Goal: Task Accomplishment & Management: Use online tool/utility

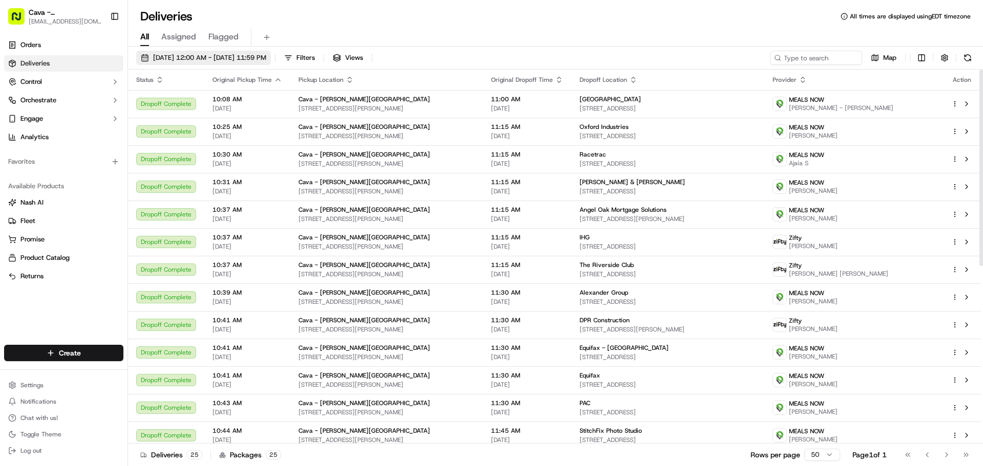
click at [194, 58] on span "[DATE] 12:00 AM - [DATE] 11:59 PM" at bounding box center [209, 57] width 113 height 9
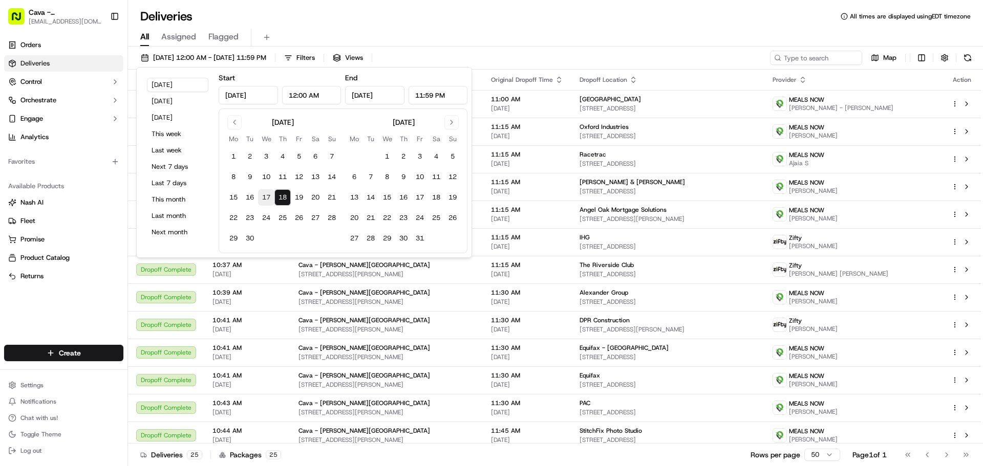
click at [269, 193] on button "17" at bounding box center [266, 197] width 16 height 16
type input "Sep 17, 2025"
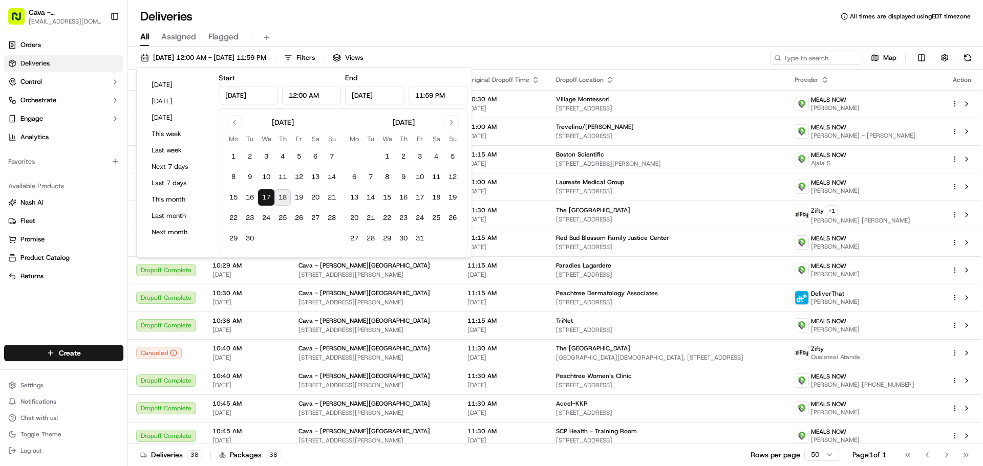
click at [284, 199] on button "18" at bounding box center [282, 197] width 16 height 16
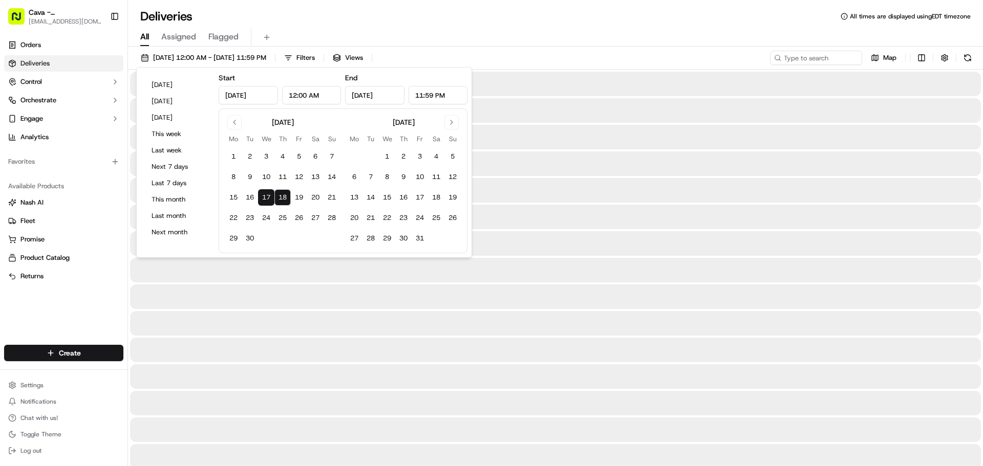
type input "Sep 18, 2025"
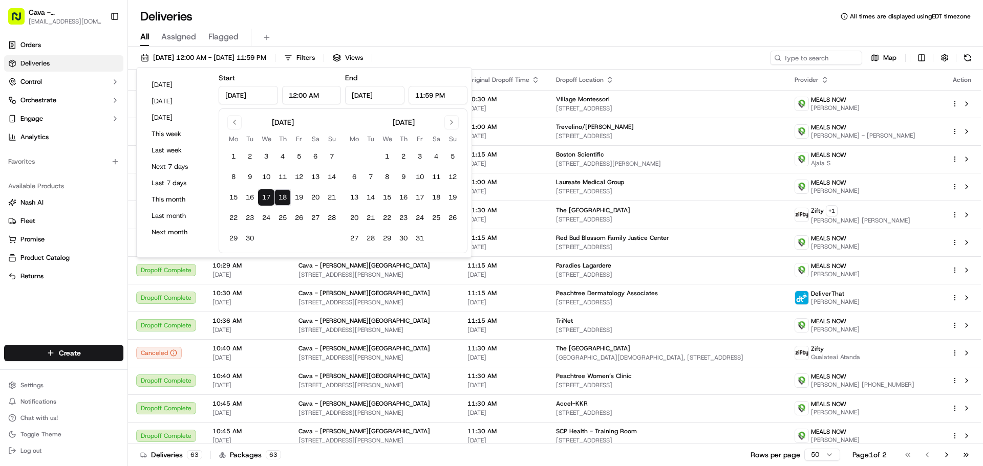
click at [311, 27] on div "All Assigned Flagged" at bounding box center [555, 36] width 855 height 22
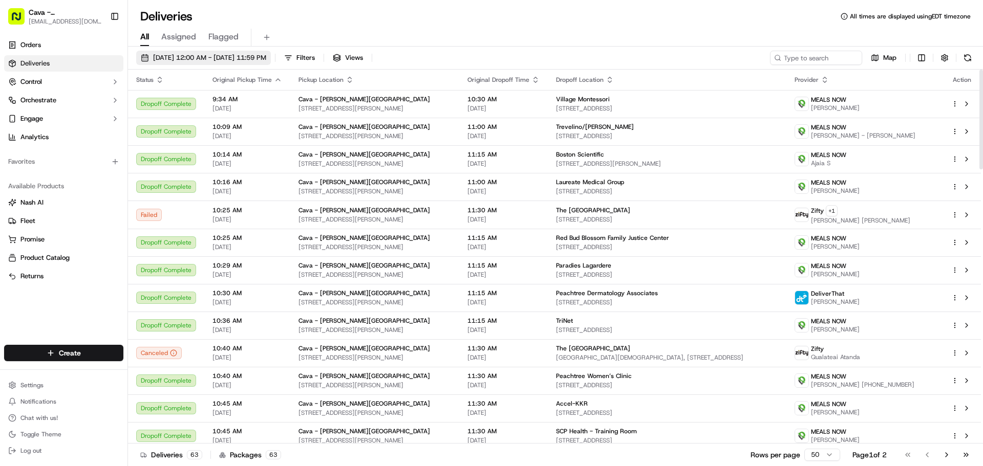
click at [188, 57] on span "09/17/2025 12:00 AM - 09/18/2025 11:59 PM" at bounding box center [209, 57] width 113 height 9
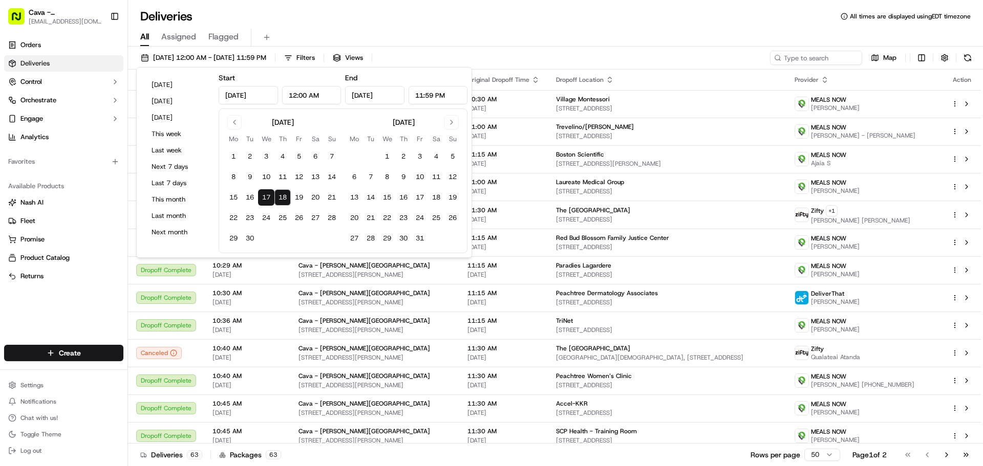
click at [283, 195] on button "18" at bounding box center [282, 197] width 16 height 16
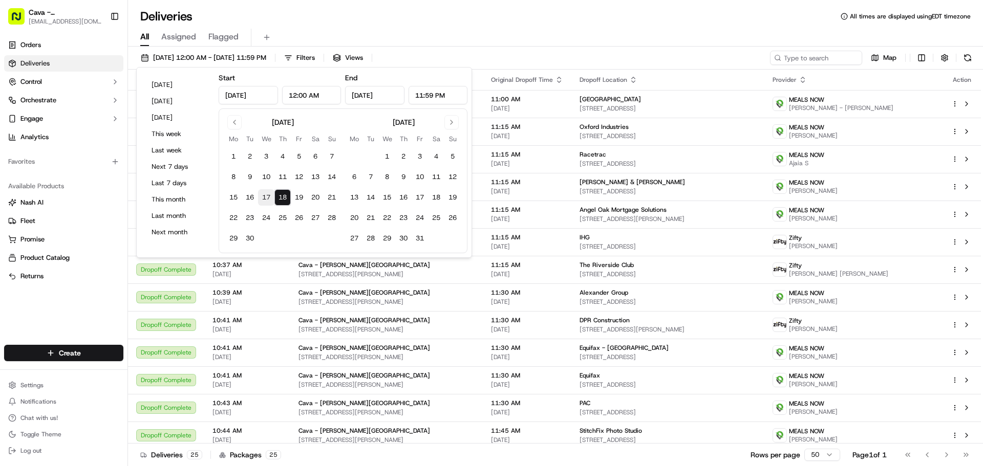
click at [267, 200] on button "17" at bounding box center [266, 197] width 16 height 16
type input "[DATE]"
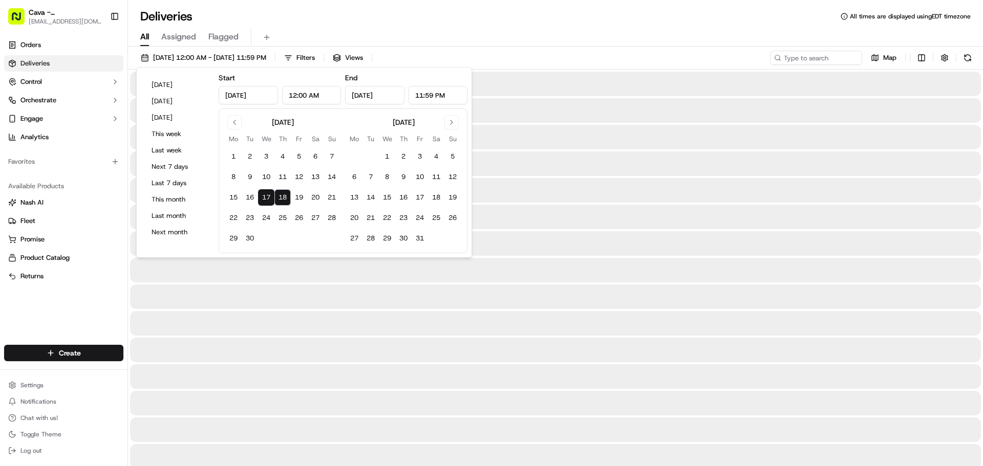
click at [267, 200] on button "17" at bounding box center [266, 197] width 16 height 16
type input "[DATE]"
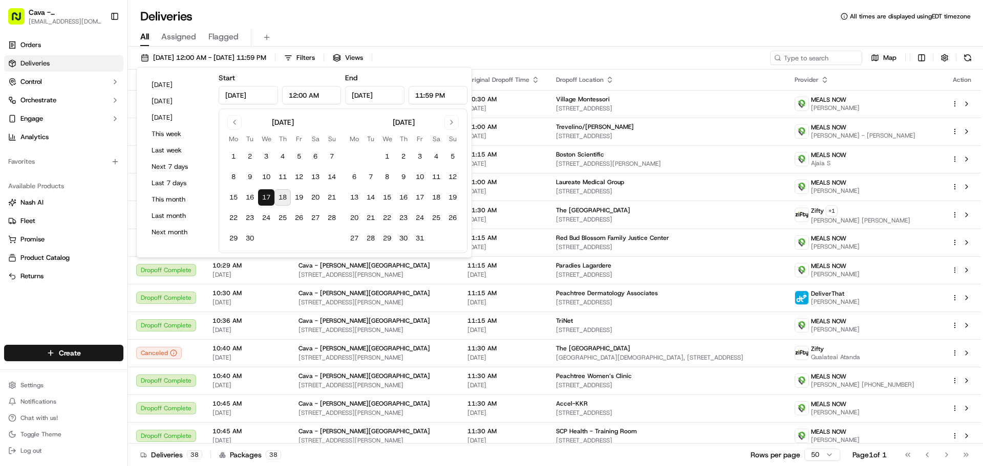
click at [265, 196] on button "17" at bounding box center [266, 197] width 16 height 16
click at [326, 36] on div "All Assigned Flagged" at bounding box center [555, 38] width 855 height 18
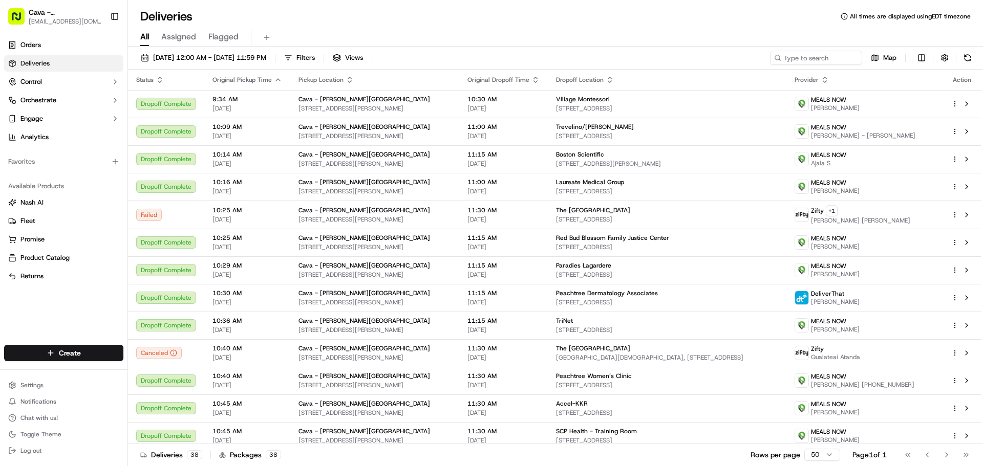
click at [810, 47] on div "09/17/2025 12:00 AM - 09/17/2025 11:59 PM Filters Views Map Status Original Pic…" at bounding box center [555, 258] width 855 height 422
click at [805, 60] on input at bounding box center [800, 58] width 123 height 14
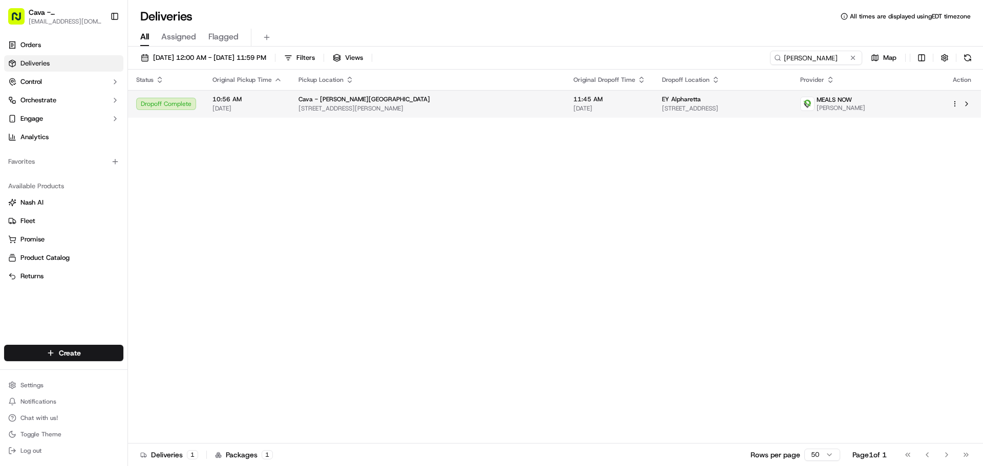
click at [662, 105] on span "[STREET_ADDRESS]" at bounding box center [722, 108] width 121 height 8
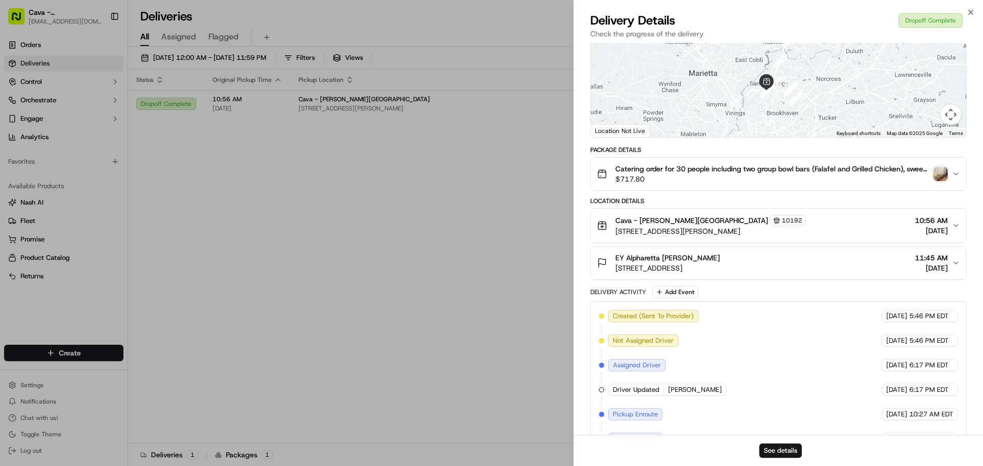
scroll to position [17, 0]
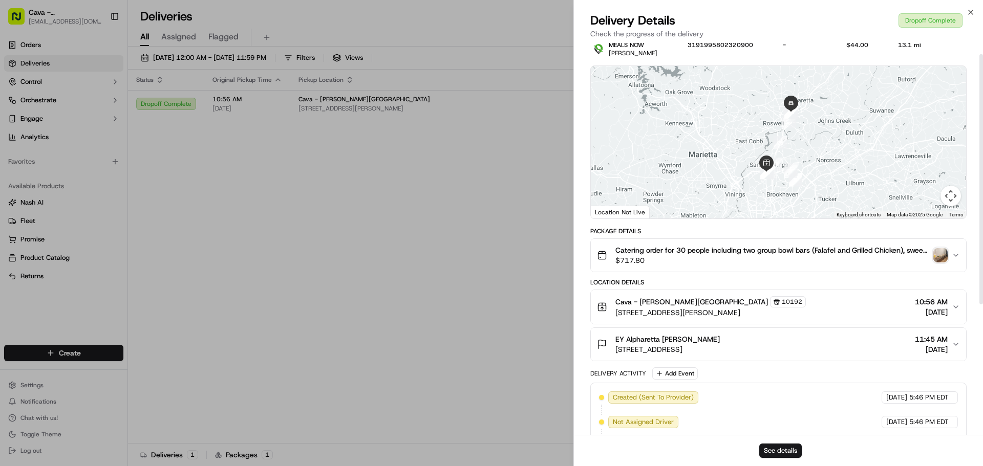
click at [939, 256] on img "button" at bounding box center [940, 255] width 14 height 14
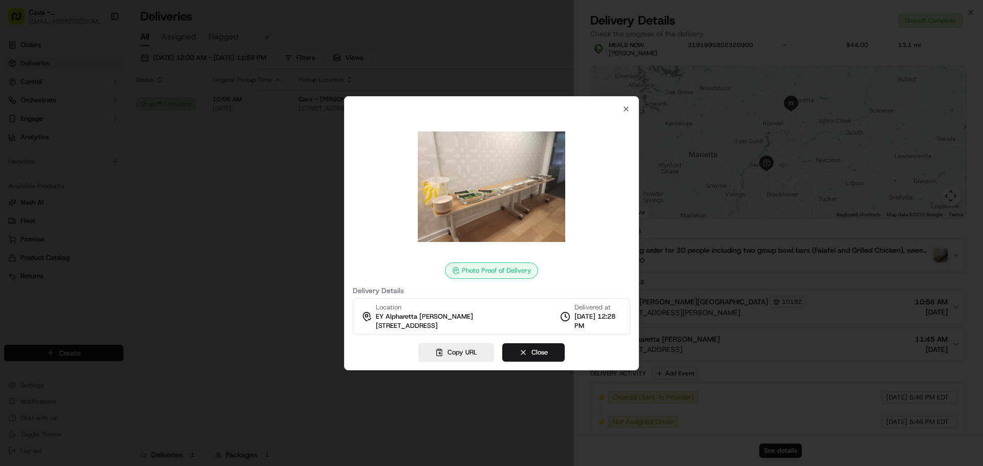
click at [483, 189] on img at bounding box center [491, 186] width 147 height 147
click at [757, 251] on div at bounding box center [491, 233] width 983 height 466
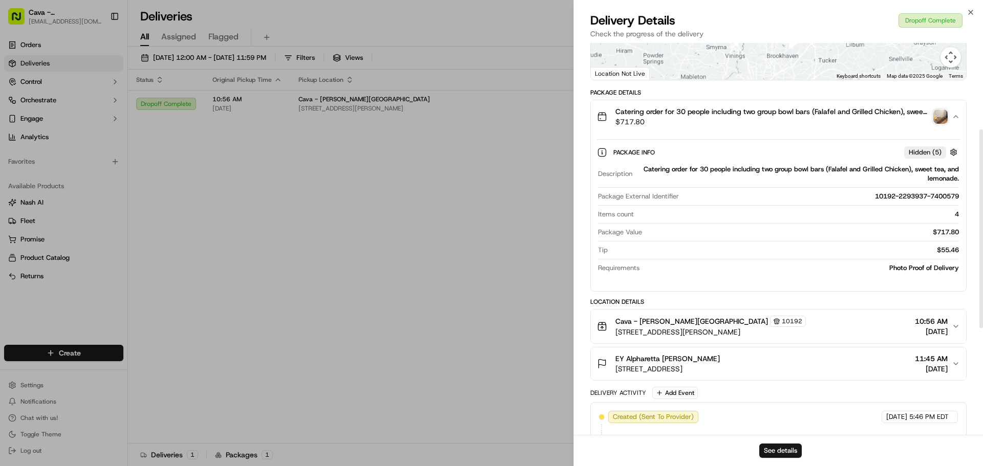
scroll to position [171, 0]
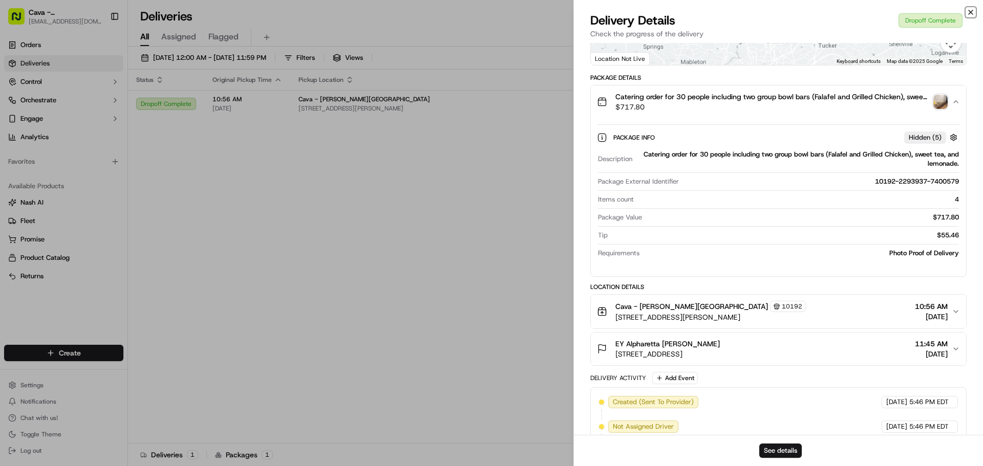
click at [974, 13] on icon "button" at bounding box center [971, 12] width 8 height 8
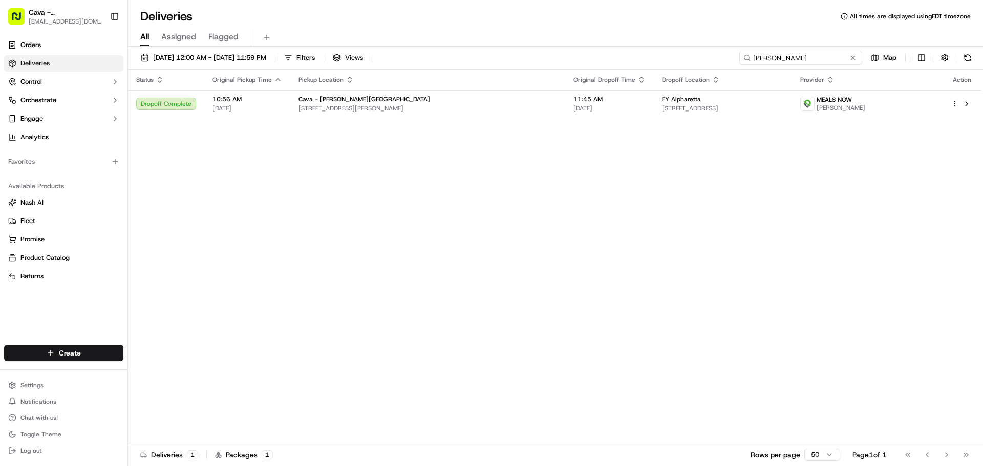
drag, startPoint x: 807, startPoint y: 57, endPoint x: 593, endPoint y: 33, distance: 215.8
click at [593, 39] on div "Deliveries All times are displayed using EDT timezone All Assigned Flagged 09/1…" at bounding box center [555, 233] width 855 height 466
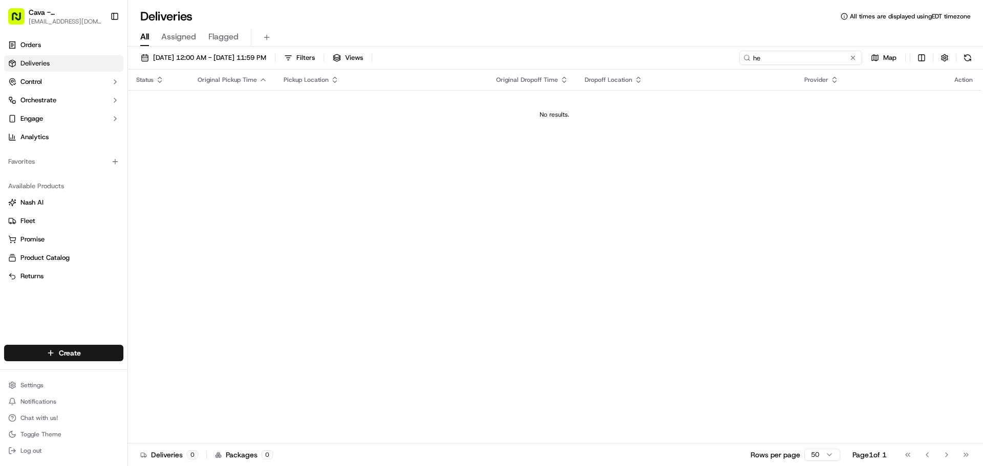
type input "h"
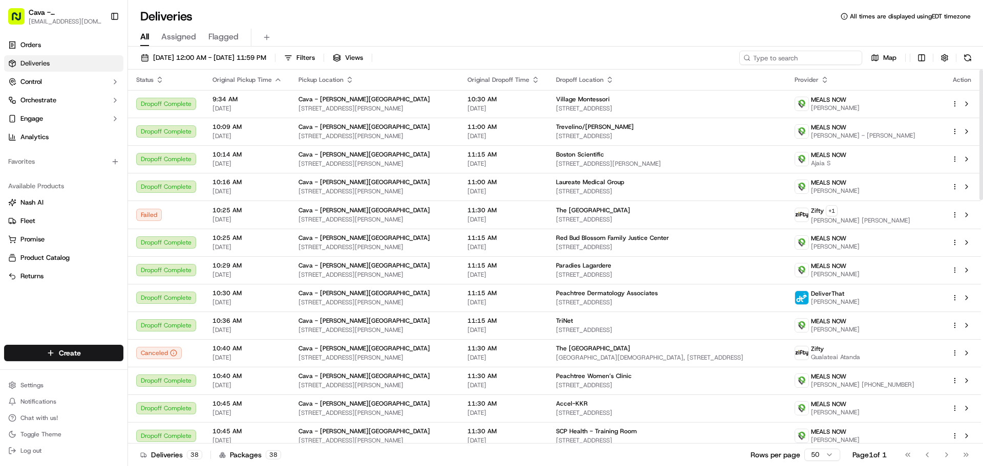
click at [790, 58] on input at bounding box center [800, 58] width 123 height 14
paste input "10192-7754417-4705902"
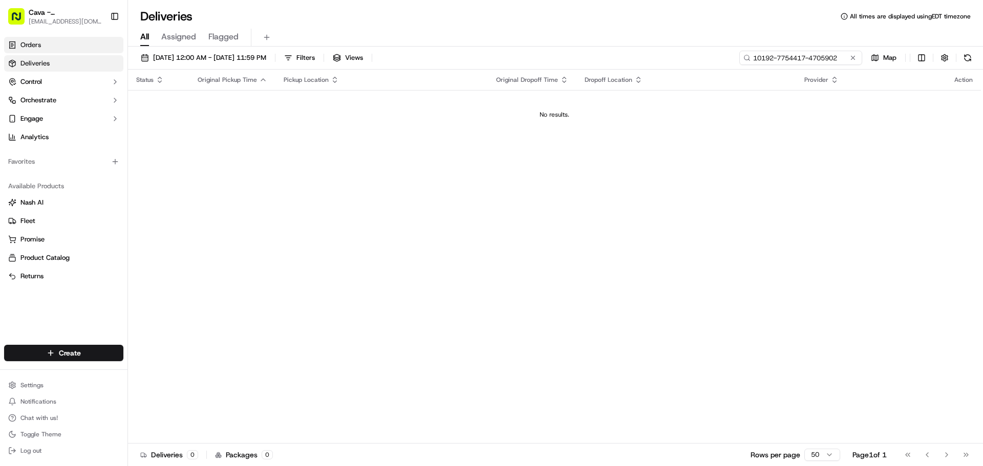
type input "10192-7754417-4705902"
click at [87, 47] on link "Orders" at bounding box center [63, 45] width 119 height 16
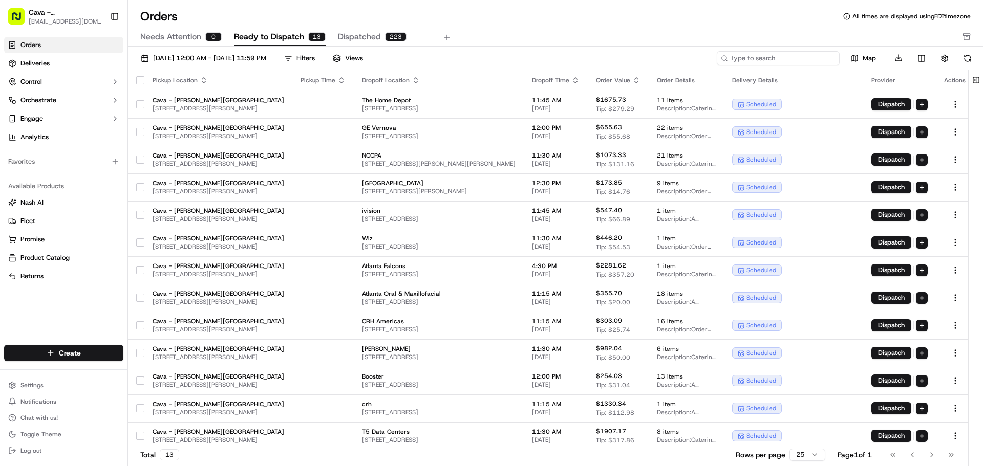
click at [788, 58] on input at bounding box center [778, 58] width 123 height 14
paste input "10192-7754417-4705902"
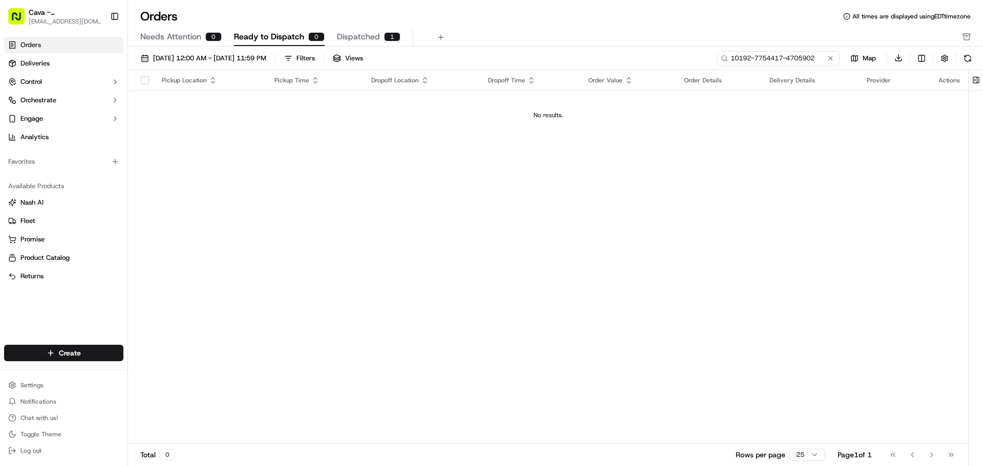
type input "10192-7754417-4705902"
click at [351, 35] on span "Dispatched" at bounding box center [358, 37] width 43 height 12
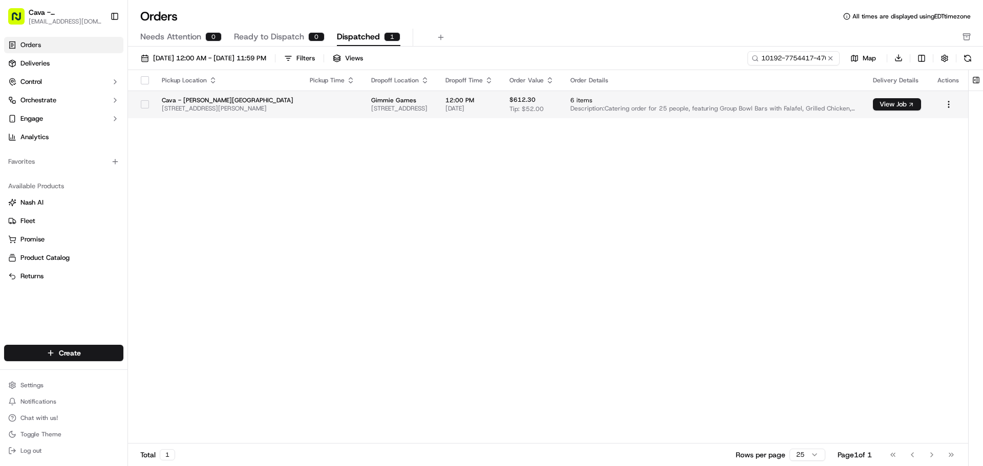
click at [768, 97] on span "6 items" at bounding box center [713, 100] width 286 height 8
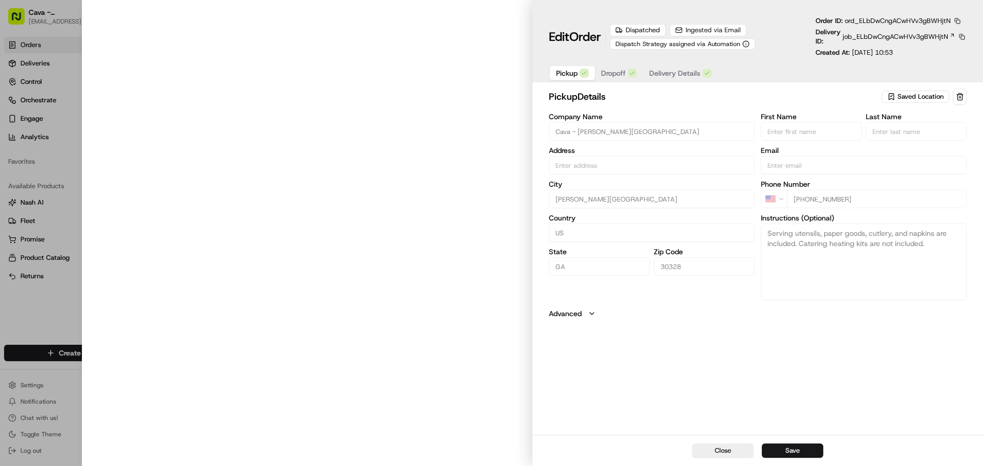
type input "[STREET_ADDRESS][PERSON_NAME]"
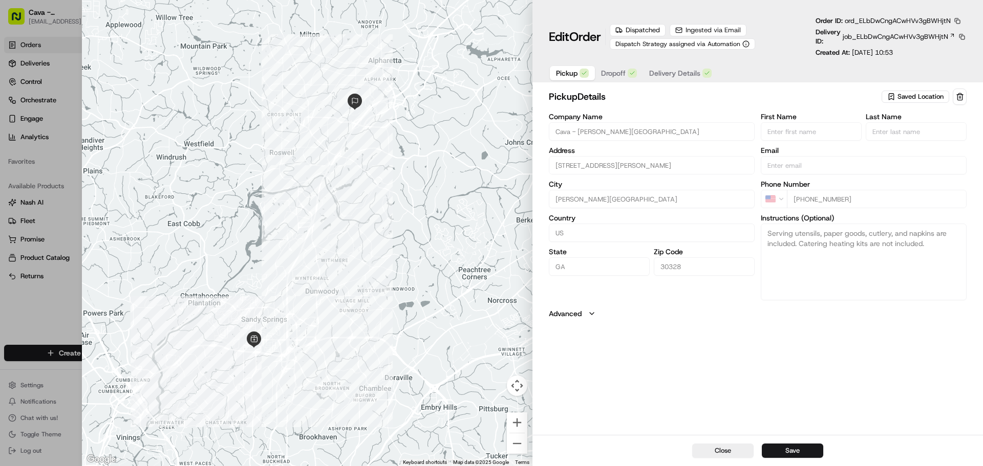
click at [734, 458] on div "Close Save" at bounding box center [757, 450] width 450 height 31
click at [702, 452] on button "Close" at bounding box center [722, 451] width 61 height 14
type input "+1"
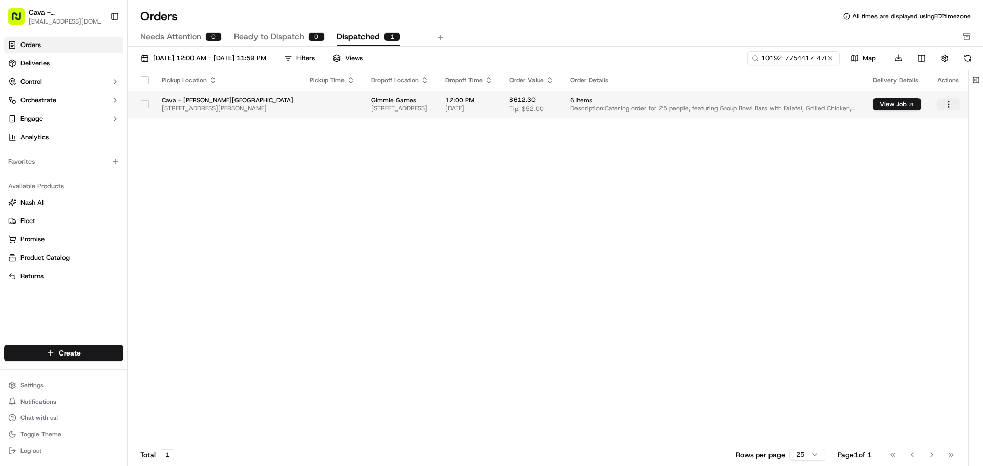
click at [949, 108] on html "Cava - Sandy Springs sandysprings@cava.com Toggle Sidebar Orders Deliveries Con…" at bounding box center [491, 233] width 983 height 466
click at [915, 135] on div "View Dispatched Job" at bounding box center [926, 138] width 110 height 15
click at [209, 60] on span "09/01/2025 12:00 AM - 09/30/2025 11:59 PM" at bounding box center [209, 58] width 113 height 9
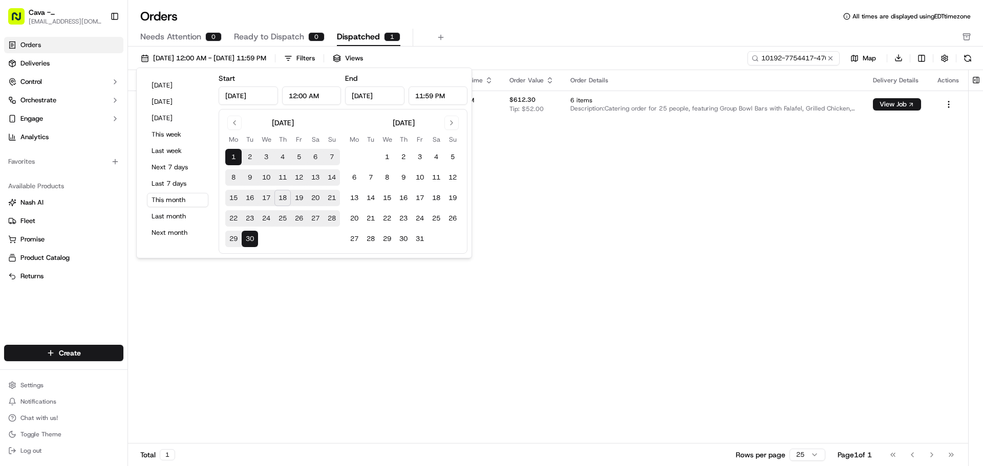
click at [268, 198] on button "17" at bounding box center [266, 198] width 16 height 16
type input "[DATE]"
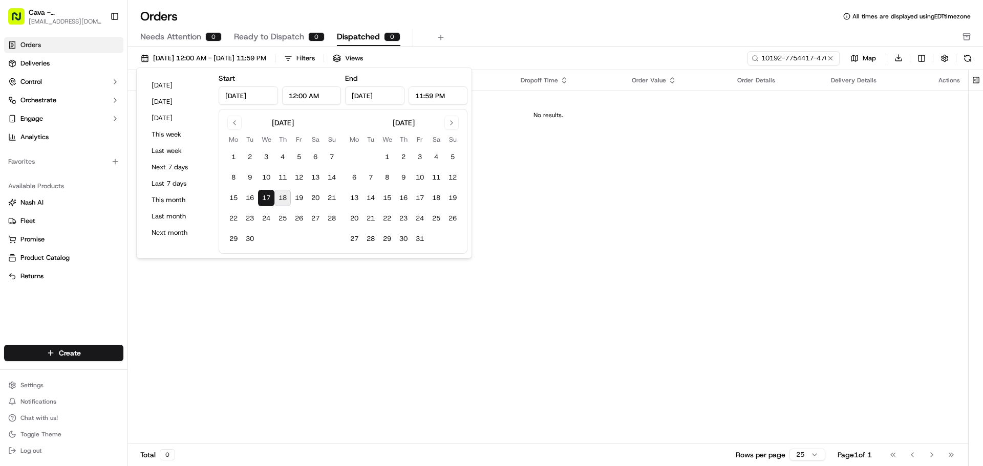
click at [625, 36] on div "Needs Attention 0 Ready to Dispatch 0 Dispatched 0" at bounding box center [548, 37] width 816 height 17
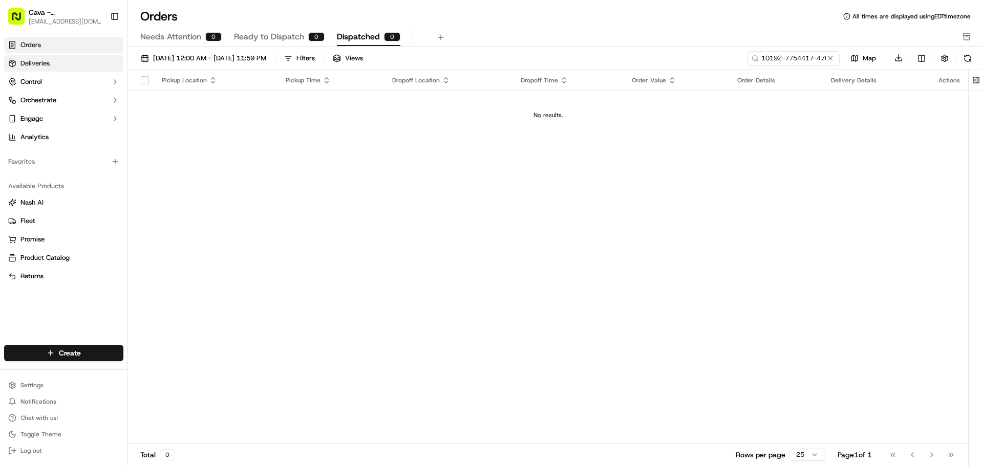
click at [39, 56] on link "Deliveries" at bounding box center [63, 63] width 119 height 16
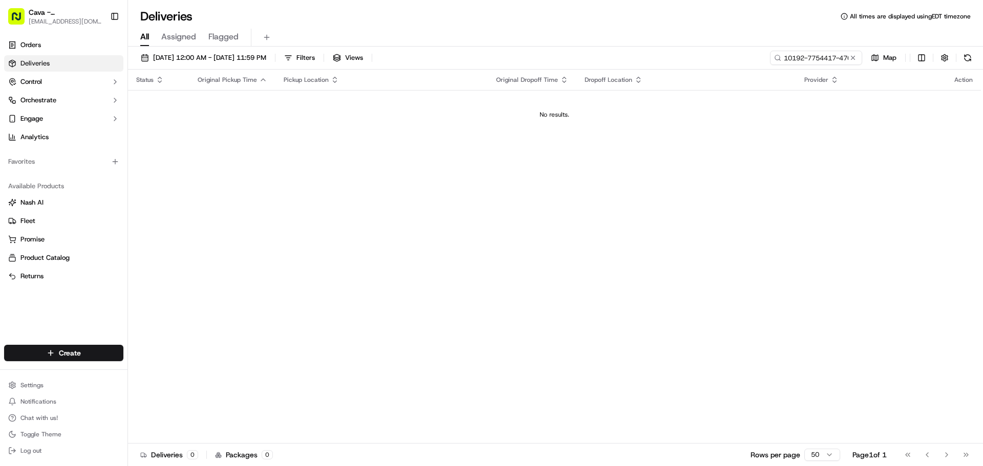
click at [158, 14] on h1 "Deliveries" at bounding box center [166, 16] width 52 height 16
click at [49, 14] on span "Cava - [PERSON_NAME][GEOGRAPHIC_DATA]" at bounding box center [65, 12] width 73 height 10
click at [57, 47] on link "Orders" at bounding box center [63, 45] width 119 height 16
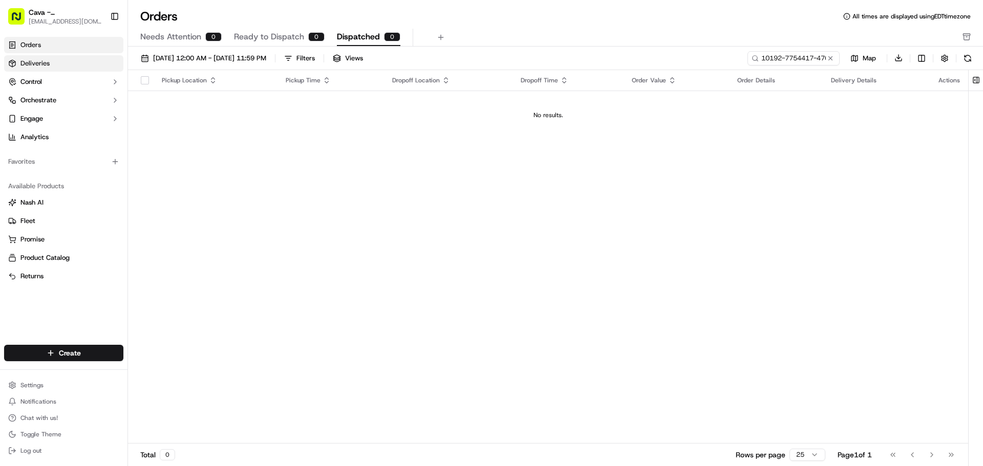
click at [54, 69] on link "Deliveries" at bounding box center [63, 63] width 119 height 16
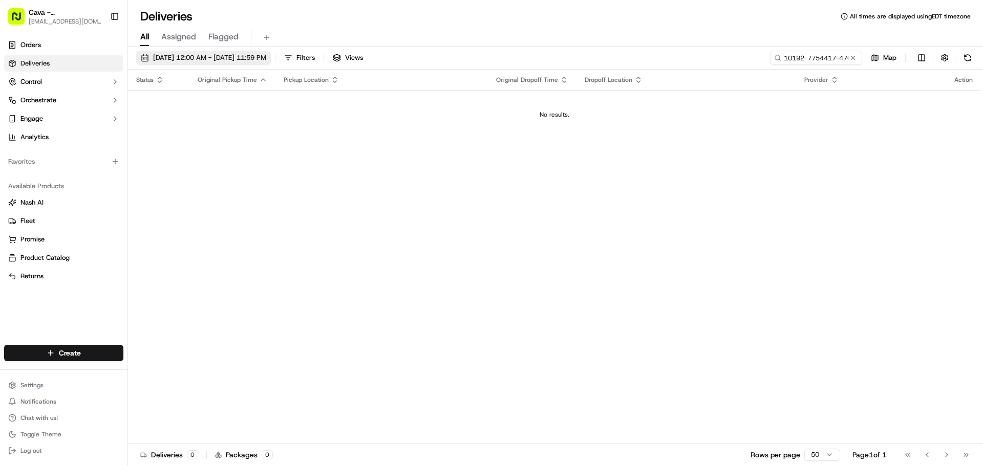
click at [234, 60] on span "[DATE] 12:00 AM - [DATE] 11:59 PM" at bounding box center [209, 57] width 113 height 9
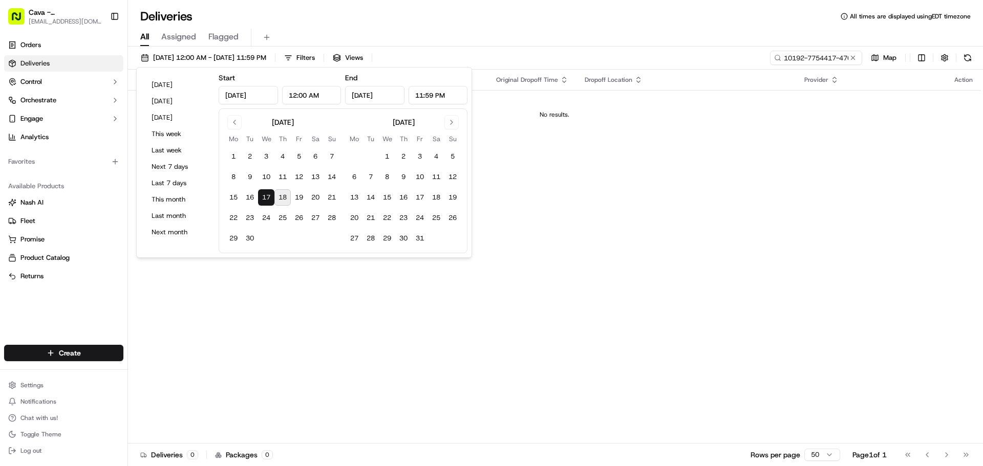
click at [270, 201] on button "17" at bounding box center [266, 197] width 16 height 16
click at [568, 168] on div "Status Original Pickup Time Pickup Location Original Dropoff Time Dropoff Locat…" at bounding box center [554, 257] width 853 height 374
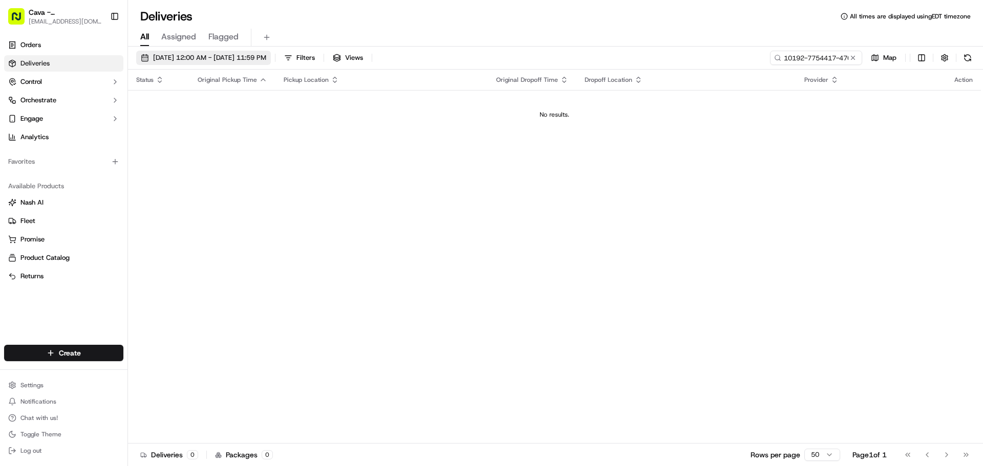
click at [248, 58] on span "[DATE] 12:00 AM - [DATE] 11:59 PM" at bounding box center [209, 57] width 113 height 9
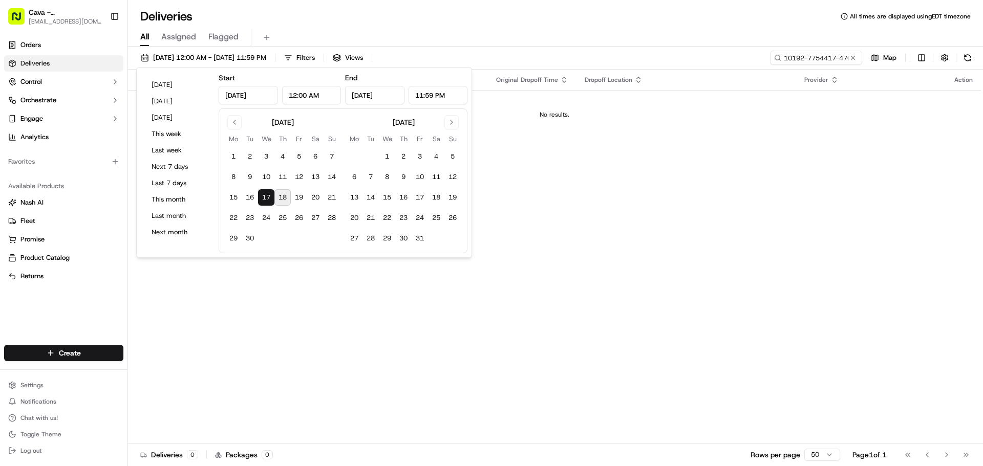
click at [268, 201] on button "17" at bounding box center [266, 197] width 16 height 16
click at [247, 195] on button "16" at bounding box center [250, 197] width 16 height 16
type input "Sep 16, 2025"
click at [262, 197] on button "17" at bounding box center [266, 197] width 16 height 16
type input "[DATE]"
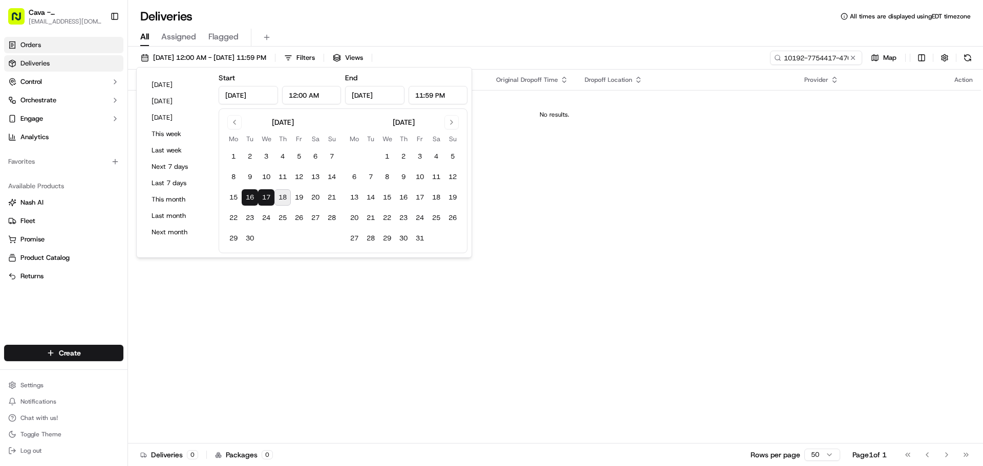
click at [84, 50] on link "Orders" at bounding box center [63, 45] width 119 height 16
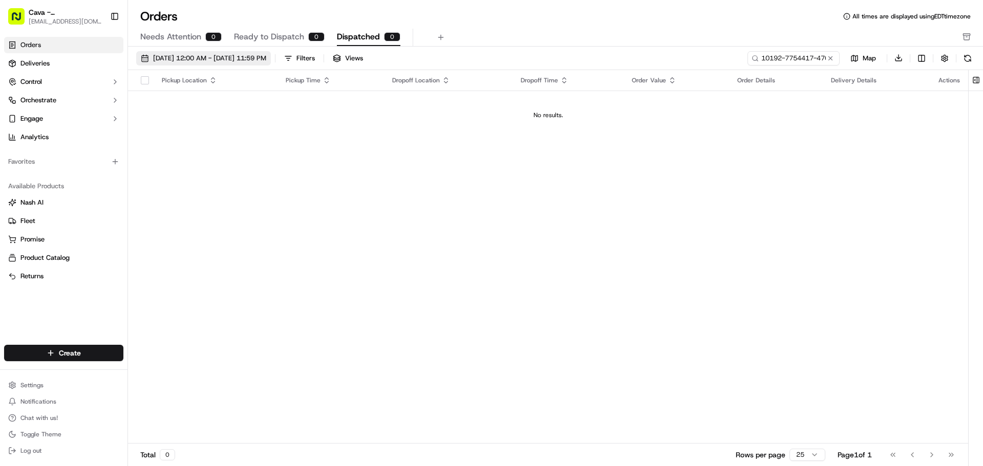
click at [192, 57] on span "[DATE] 12:00 AM - [DATE] 11:59 PM" at bounding box center [209, 58] width 113 height 9
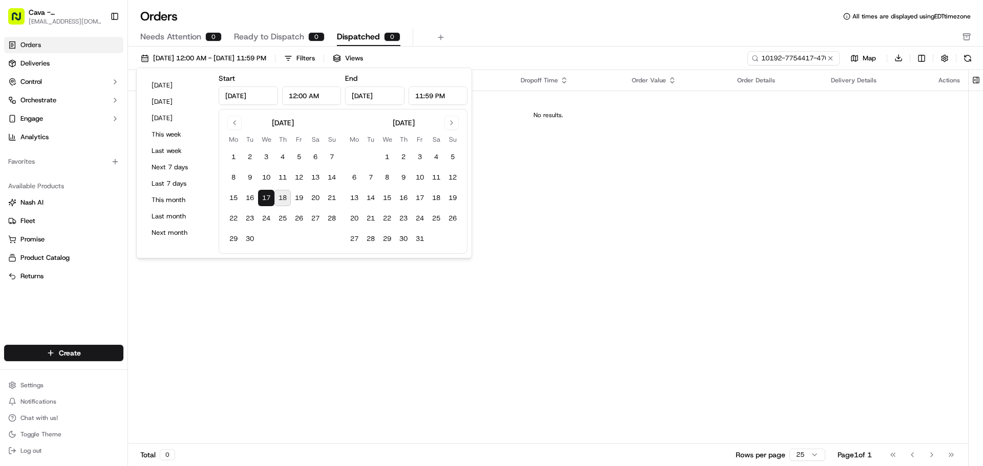
click at [267, 195] on button "17" at bounding box center [266, 198] width 16 height 16
click at [474, 34] on div "Needs Attention 0 Ready to Dispatch 0 Dispatched 0" at bounding box center [548, 37] width 816 height 17
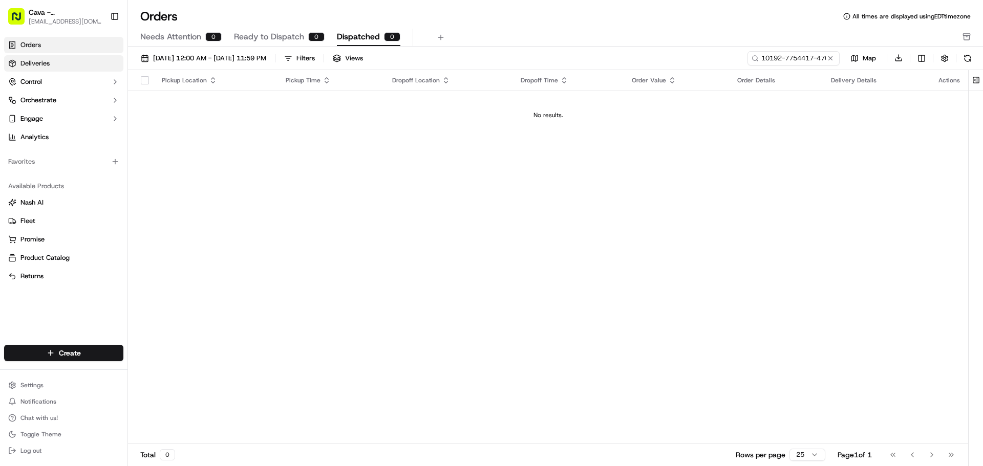
click at [41, 61] on span "Deliveries" at bounding box center [34, 63] width 29 height 9
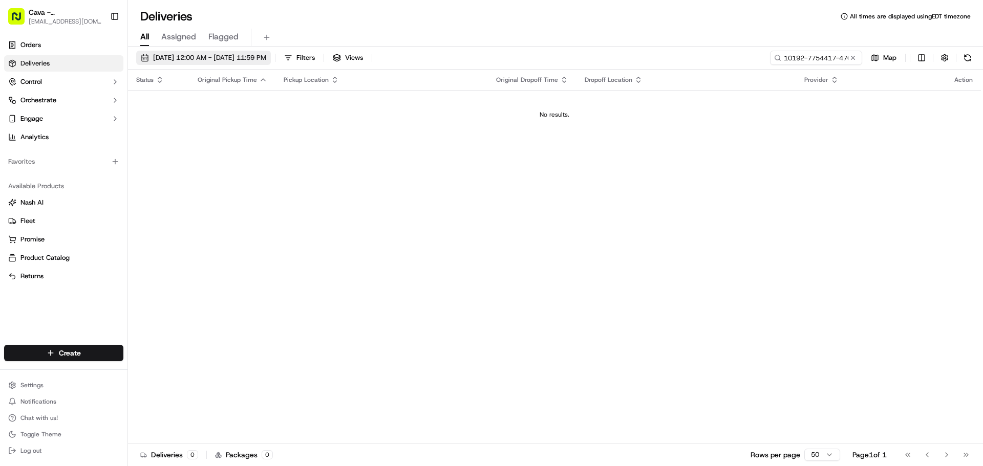
click at [237, 53] on span "09/16/2025 12:00 AM - 09/17/2025 11:59 PM" at bounding box center [209, 57] width 113 height 9
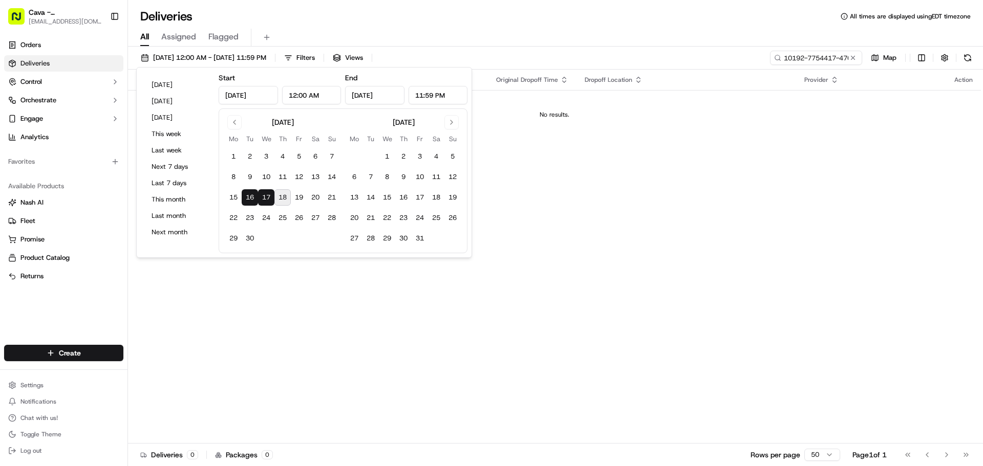
click at [264, 194] on button "17" at bounding box center [266, 197] width 16 height 16
type input "[DATE]"
click at [574, 33] on div "All Assigned Flagged" at bounding box center [555, 38] width 855 height 18
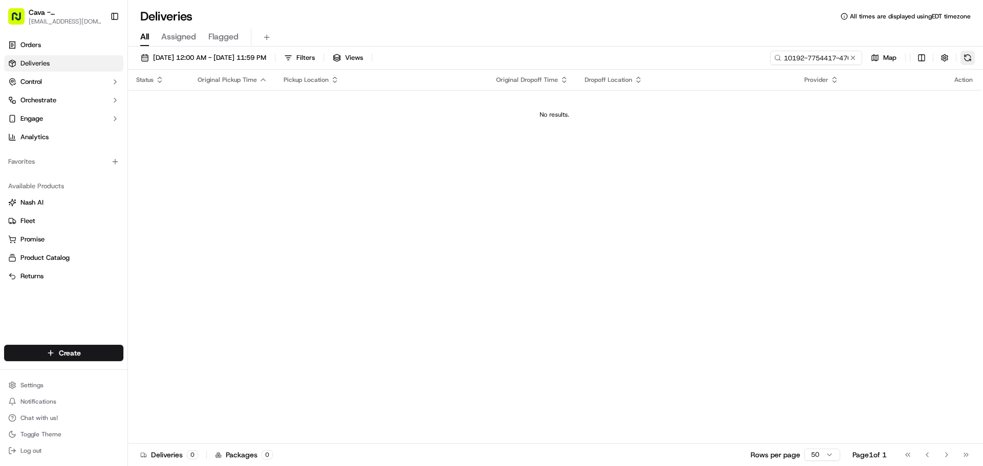
click at [967, 57] on button at bounding box center [967, 58] width 14 height 14
click at [66, 16] on span "Cava - [PERSON_NAME][GEOGRAPHIC_DATA]" at bounding box center [65, 12] width 73 height 10
click at [72, 52] on link "Orders" at bounding box center [63, 45] width 119 height 16
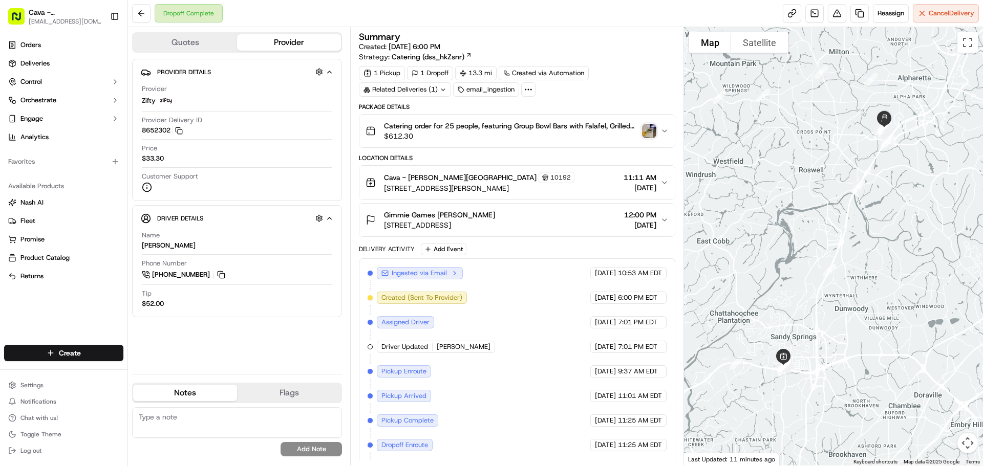
click at [658, 130] on div "Catering order for 25 people, featuring Group Bowl Bars with Falafel, Grilled C…" at bounding box center [513, 131] width 294 height 20
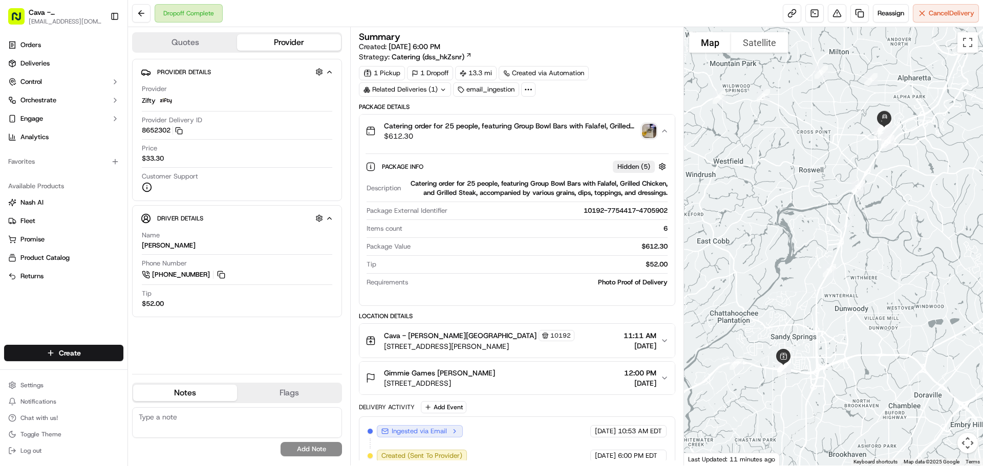
click at [653, 131] on img "button" at bounding box center [649, 131] width 14 height 14
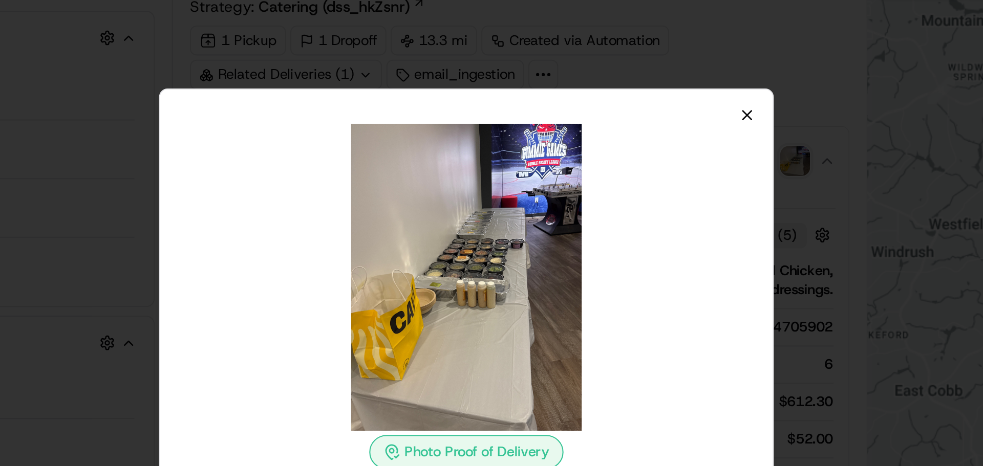
click at [624, 105] on icon "button" at bounding box center [626, 109] width 8 height 8
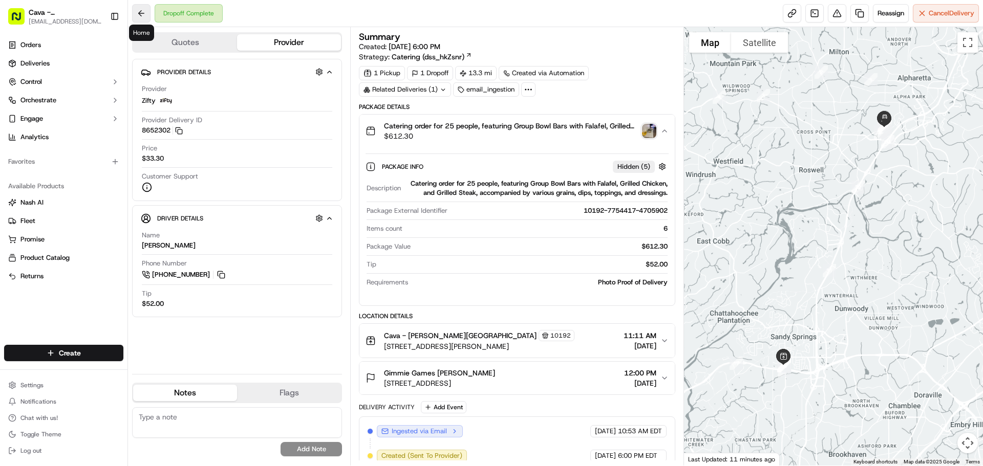
click at [139, 8] on button at bounding box center [141, 13] width 18 height 18
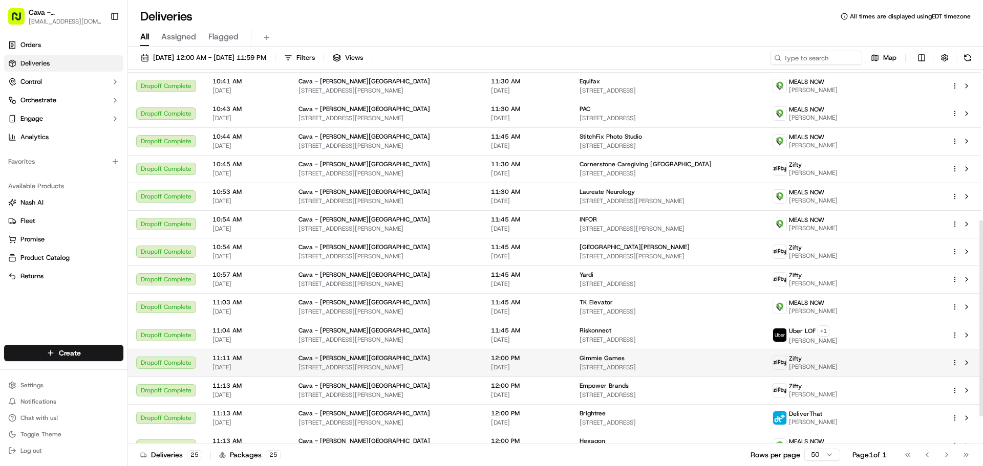
scroll to position [287, 0]
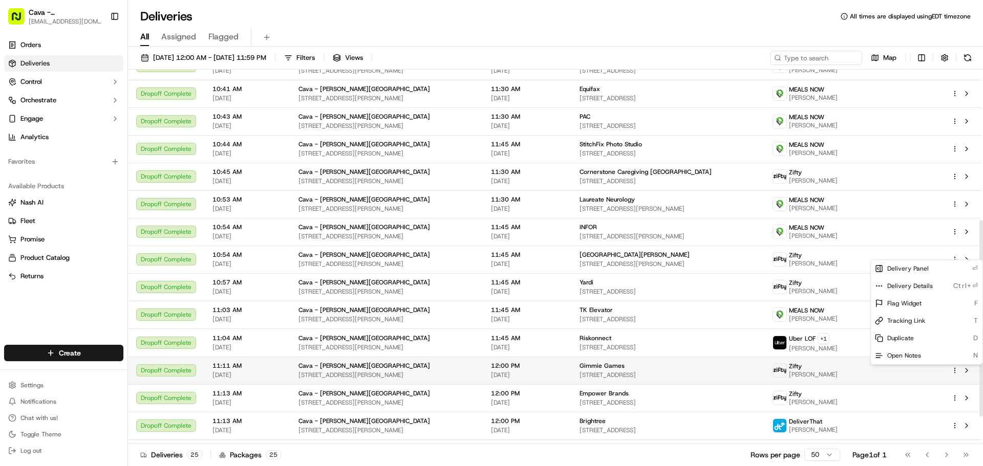
click at [954, 369] on html "Cava - Sandy Springs sandysprings@cava.com Toggle Sidebar Orders Deliveries Con…" at bounding box center [491, 233] width 983 height 466
click at [922, 340] on div "Duplicate D" at bounding box center [927, 338] width 112 height 17
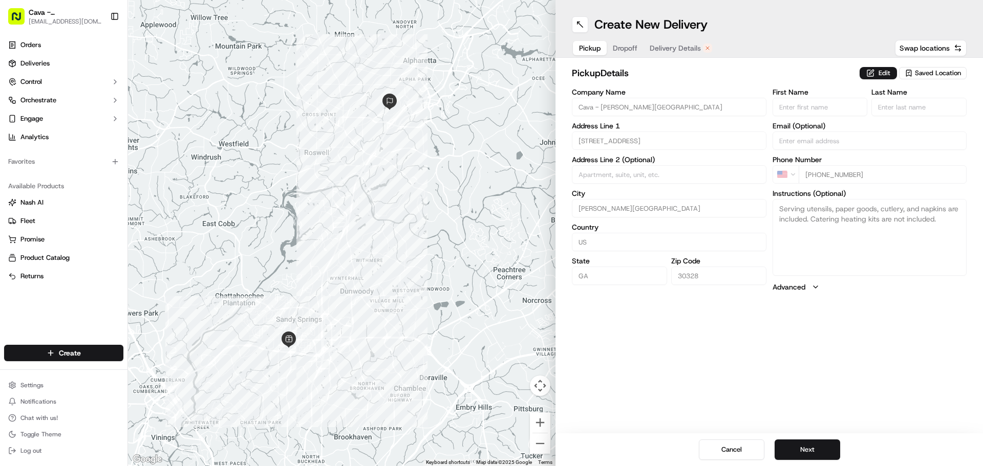
click at [622, 47] on span "Dropoff" at bounding box center [625, 48] width 25 height 10
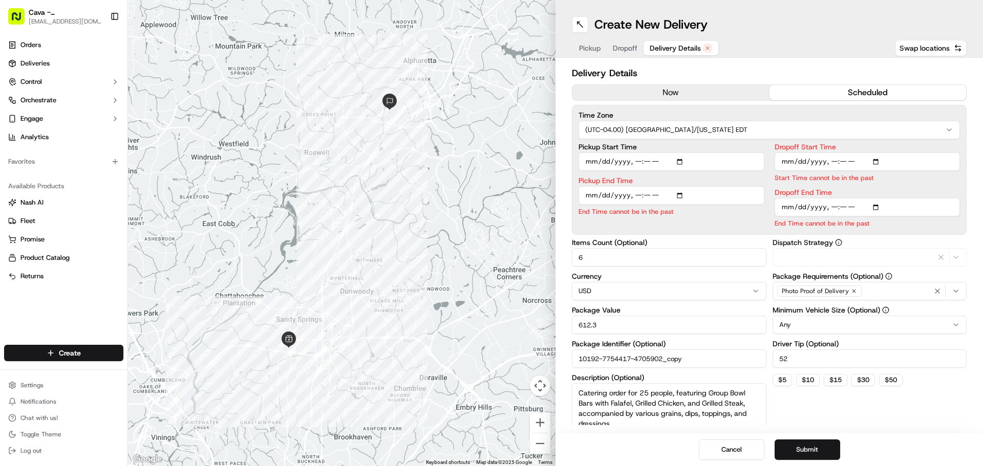
click at [682, 43] on span "Delivery Details" at bounding box center [675, 48] width 51 height 10
click at [645, 97] on button "now" at bounding box center [670, 92] width 197 height 15
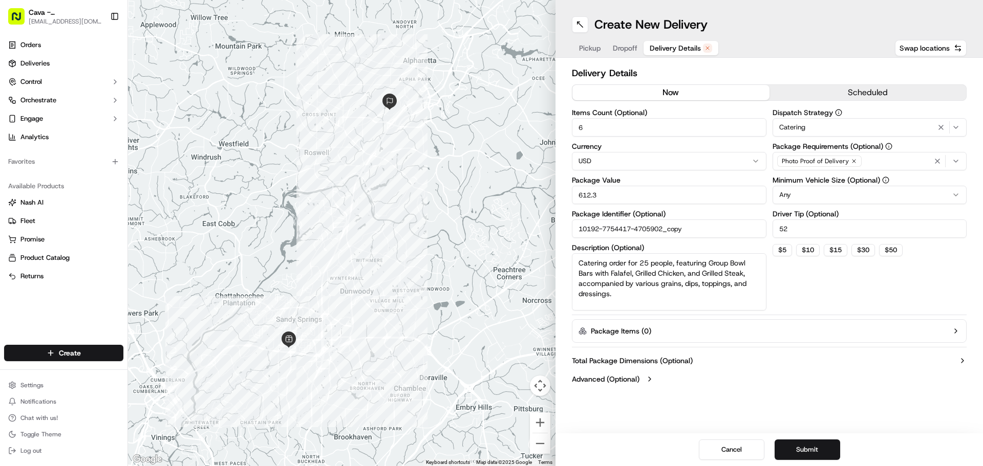
click at [803, 225] on input "52" at bounding box center [869, 229] width 195 height 18
type input "5"
type input "0.00"
click at [812, 305] on div "Dispatch Strategy Catering Package Requirements (Optional) Photo Proof of Deliv…" at bounding box center [869, 210] width 195 height 202
click at [594, 49] on span "Pickup" at bounding box center [590, 48] width 22 height 10
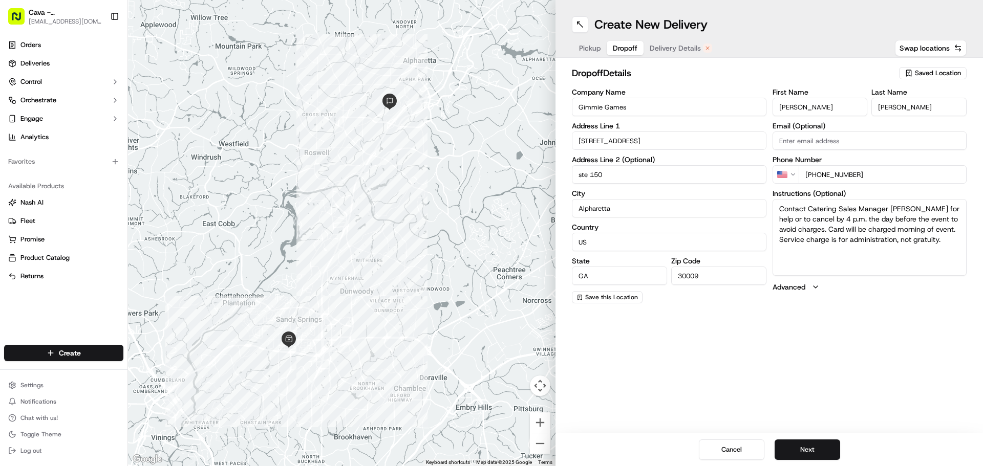
click at [626, 42] on button "Dropoff" at bounding box center [625, 48] width 37 height 14
drag, startPoint x: 949, startPoint y: 243, endPoint x: 765, endPoint y: 206, distance: 186.9
click at [765, 206] on div "Company Name Gimmie Games Address Line 1 1125 Sanctuary Pkwy Address Line 2 (Op…" at bounding box center [769, 196] width 395 height 215
type textarea "1 order of steak missing, redelivery"
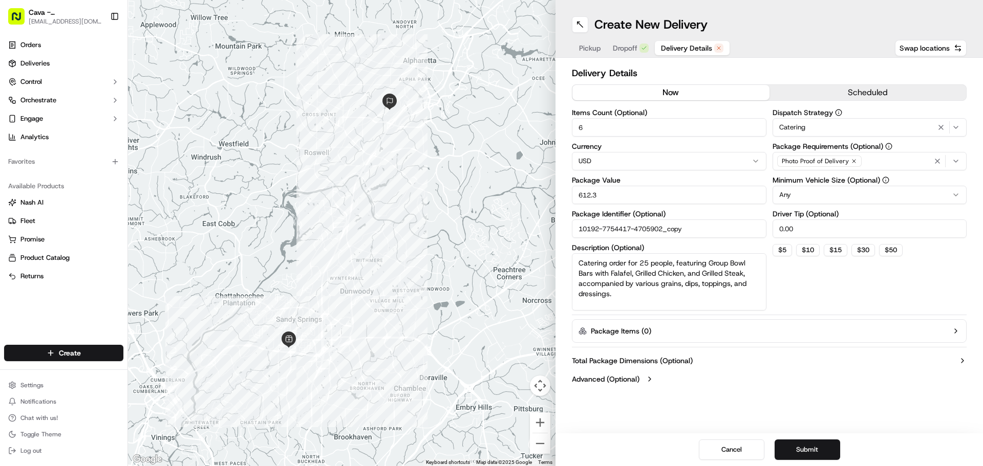
click at [673, 46] on span "Delivery Details" at bounding box center [686, 48] width 51 height 10
click at [647, 196] on input "612.3" at bounding box center [669, 195] width 195 height 18
type input "6"
type input "79.00"
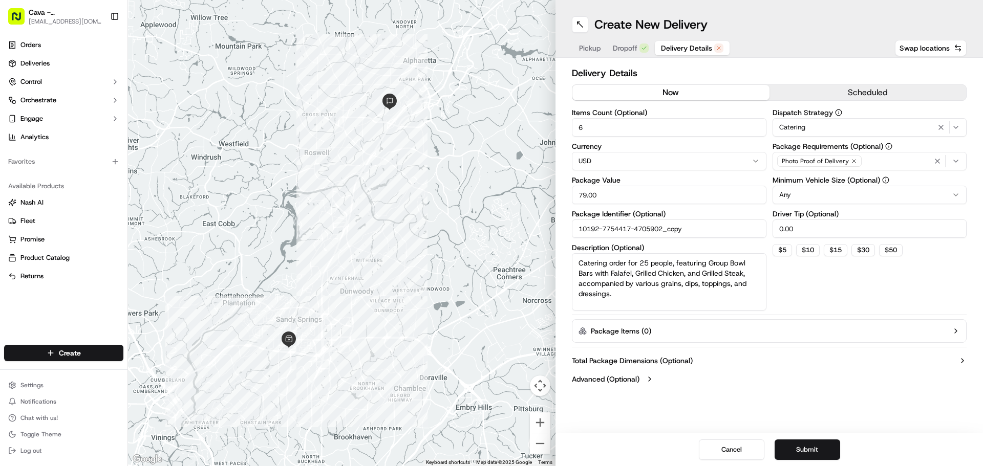
click at [719, 379] on button "Advanced (Optional)" at bounding box center [769, 379] width 395 height 10
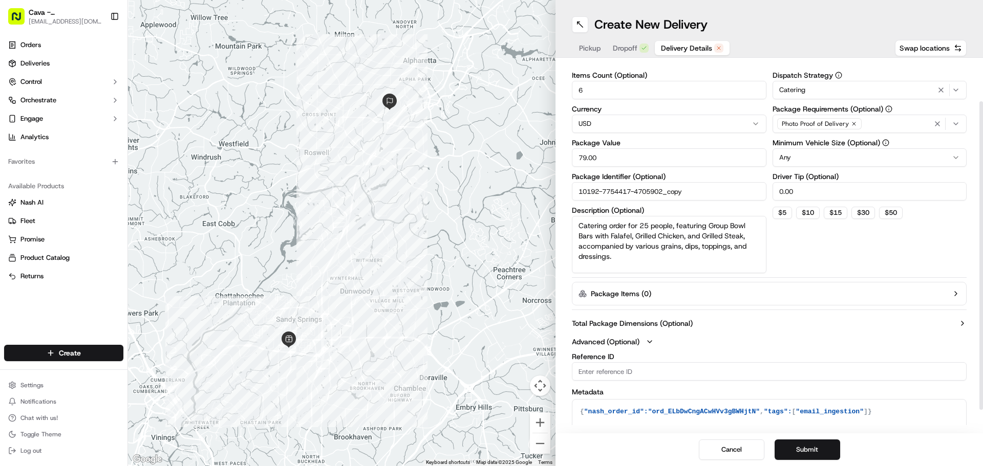
scroll to position [78, 0]
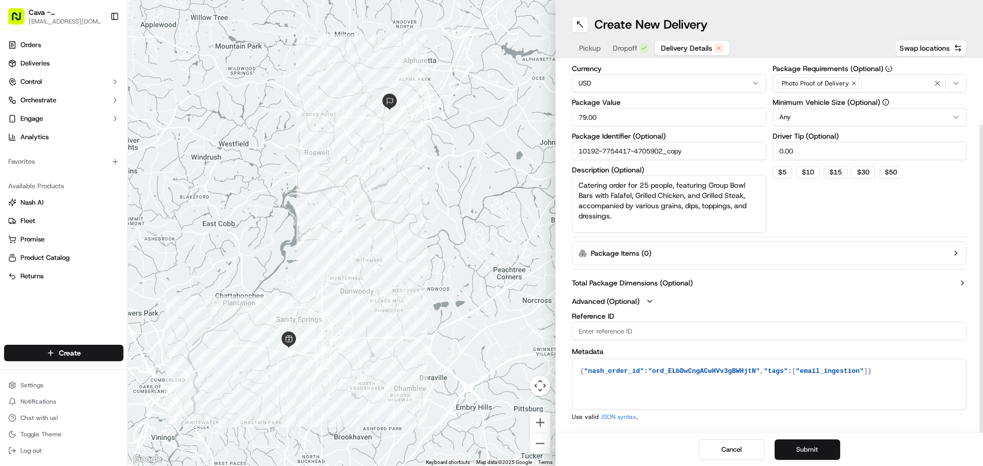
click at [805, 449] on button "Submit" at bounding box center [808, 450] width 66 height 20
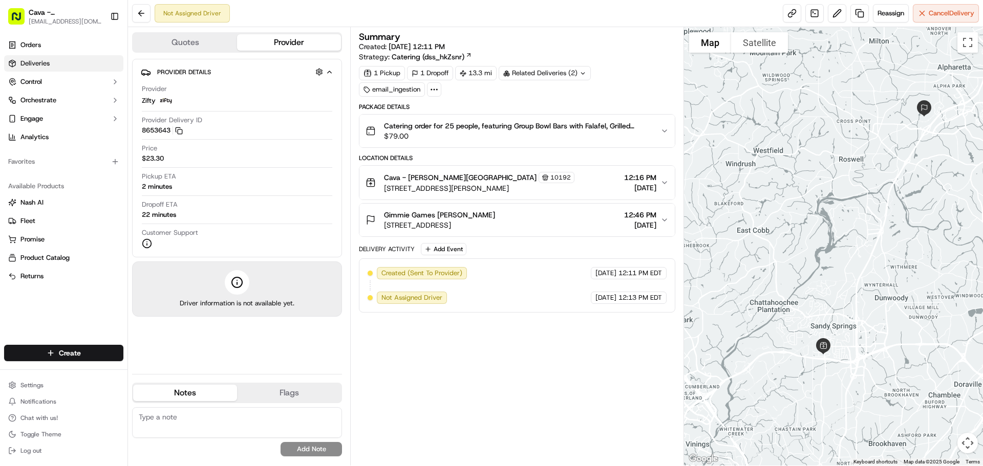
click at [62, 63] on link "Deliveries" at bounding box center [63, 63] width 119 height 16
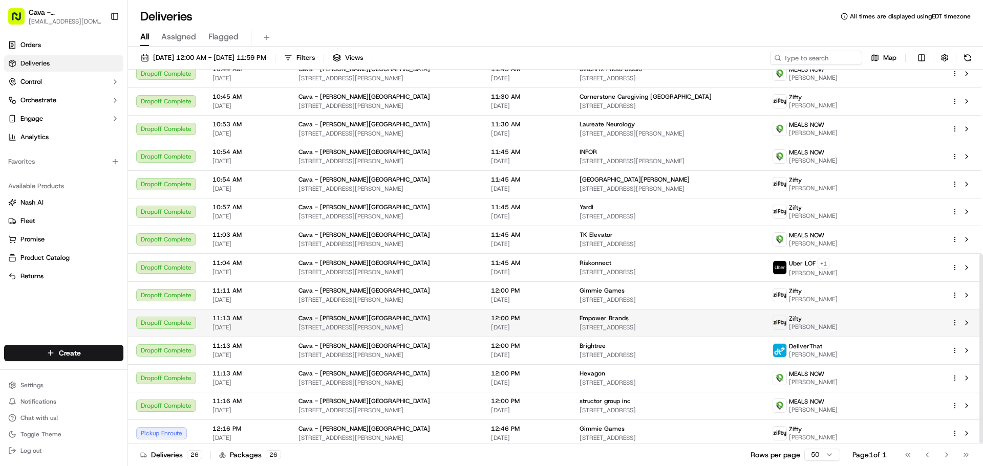
scroll to position [366, 0]
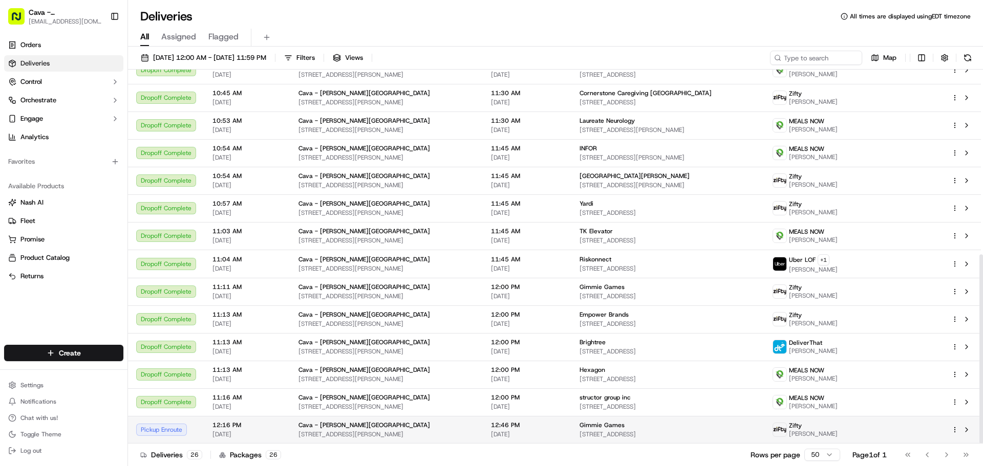
click at [164, 432] on div "Pickup Enroute" at bounding box center [166, 430] width 60 height 12
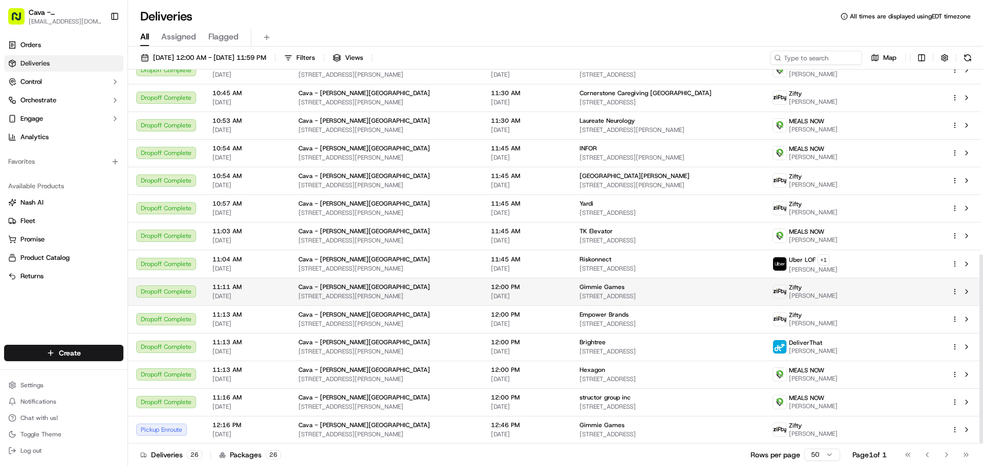
click at [600, 286] on span "Gimmie Games" at bounding box center [601, 287] width 45 height 8
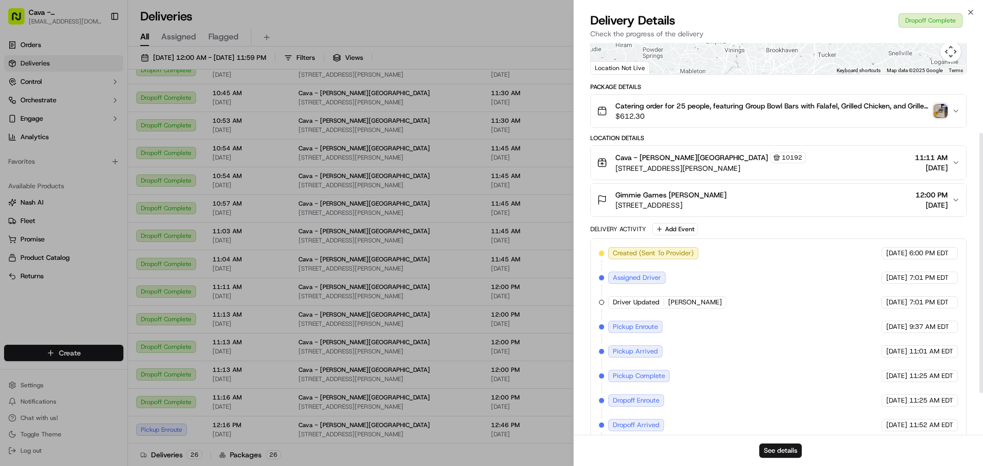
scroll to position [95, 0]
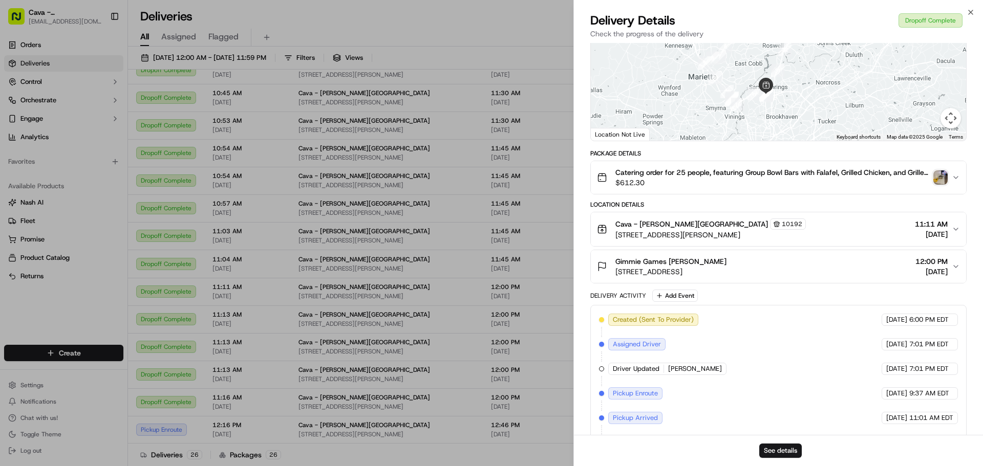
click at [941, 173] on img "button" at bounding box center [940, 177] width 14 height 14
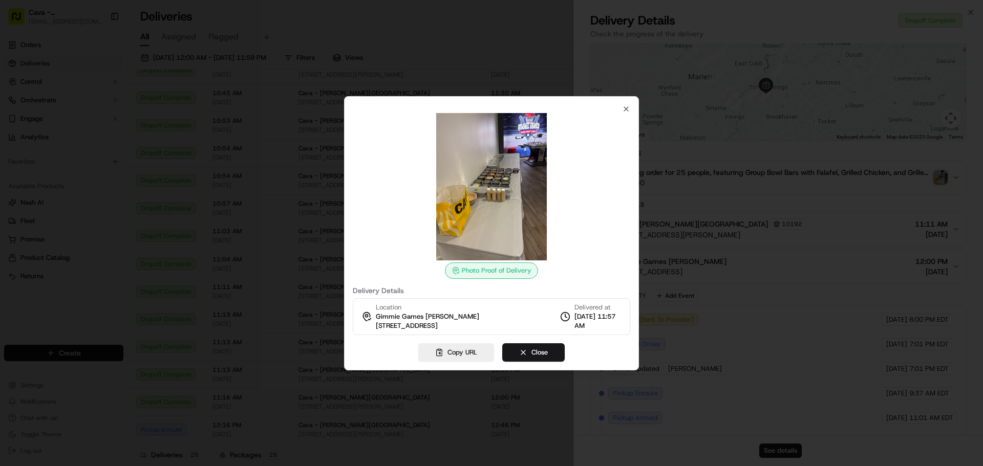
click at [522, 195] on img at bounding box center [491, 186] width 147 height 147
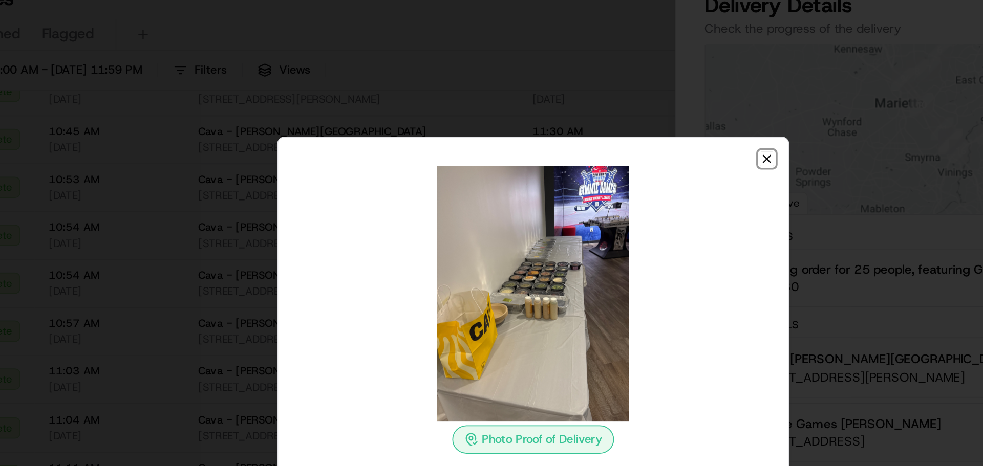
click at [628, 107] on icon "button" at bounding box center [626, 109] width 4 height 4
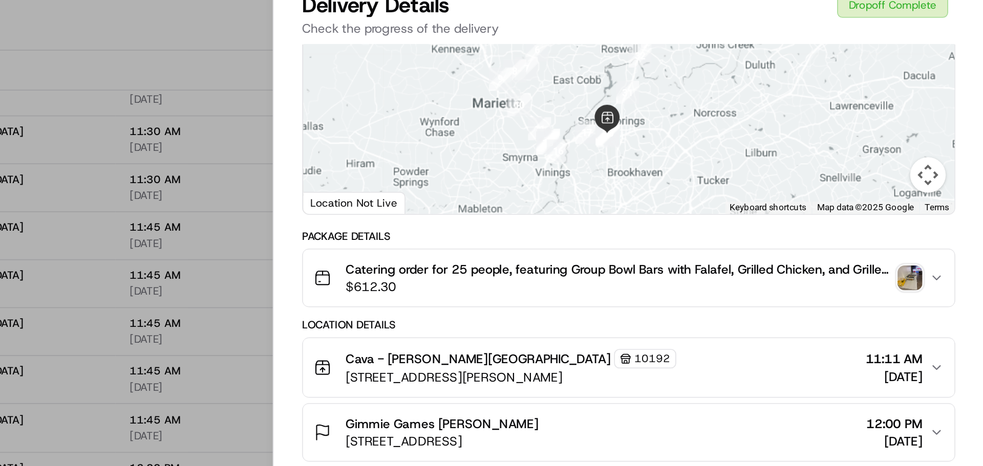
scroll to position [155, 0]
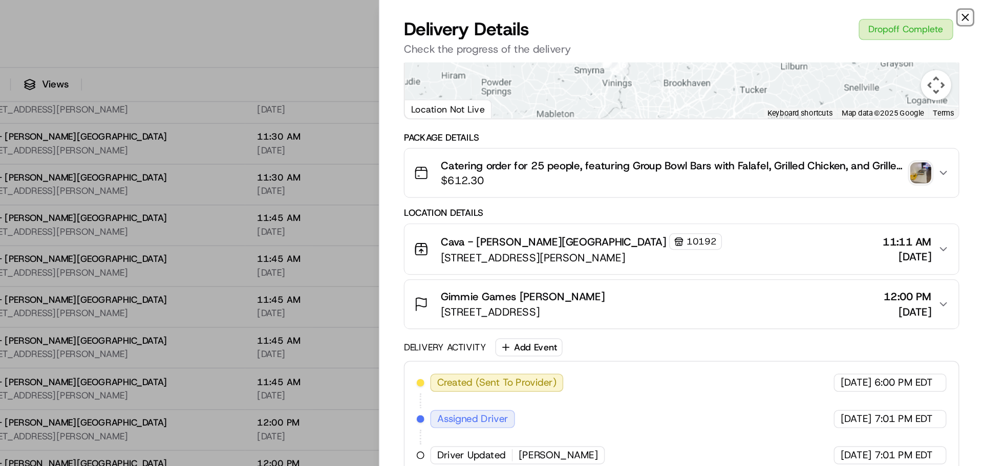
click at [971, 13] on icon "button" at bounding box center [971, 12] width 8 height 8
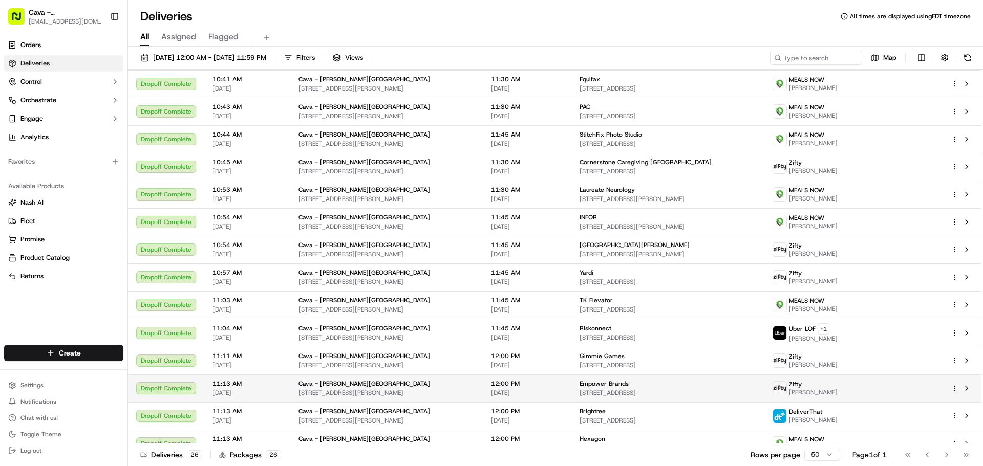
scroll to position [366, 0]
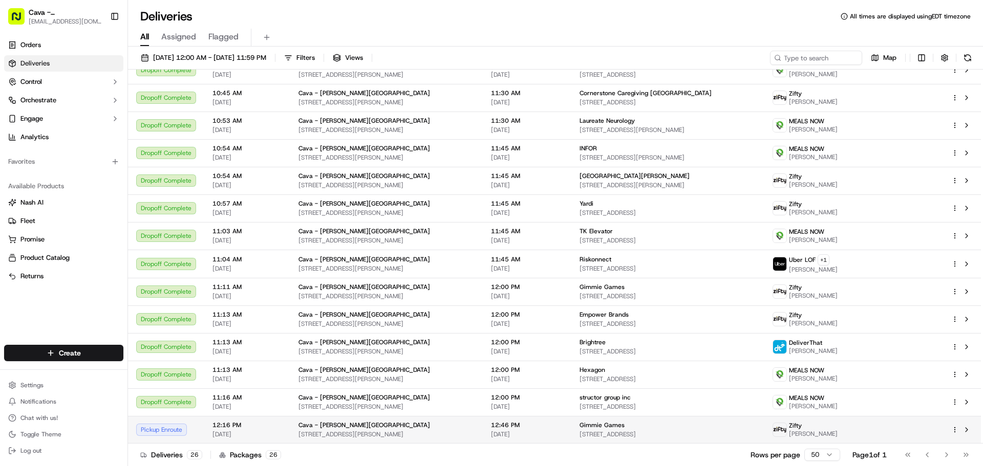
click at [176, 428] on div "Pickup Enroute" at bounding box center [166, 430] width 60 height 12
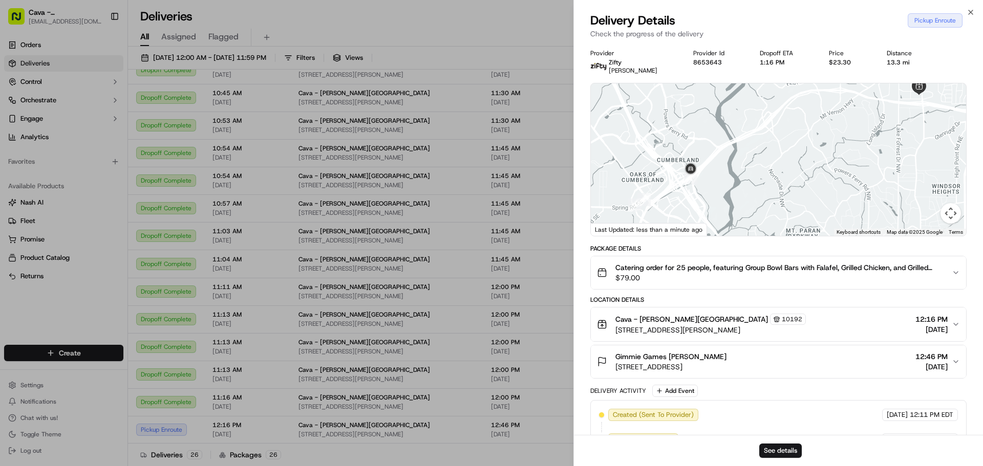
drag, startPoint x: 777, startPoint y: 154, endPoint x: 806, endPoint y: 195, distance: 50.7
click at [806, 195] on div at bounding box center [778, 159] width 375 height 153
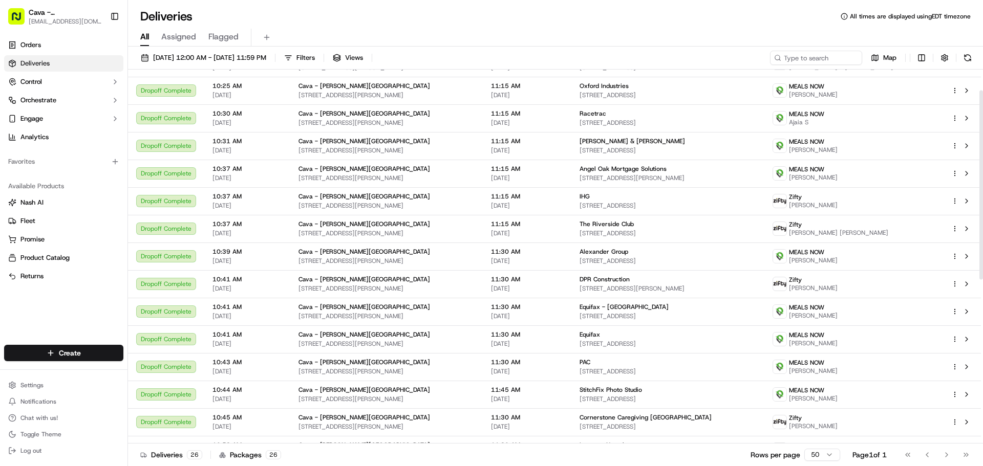
scroll to position [0, 0]
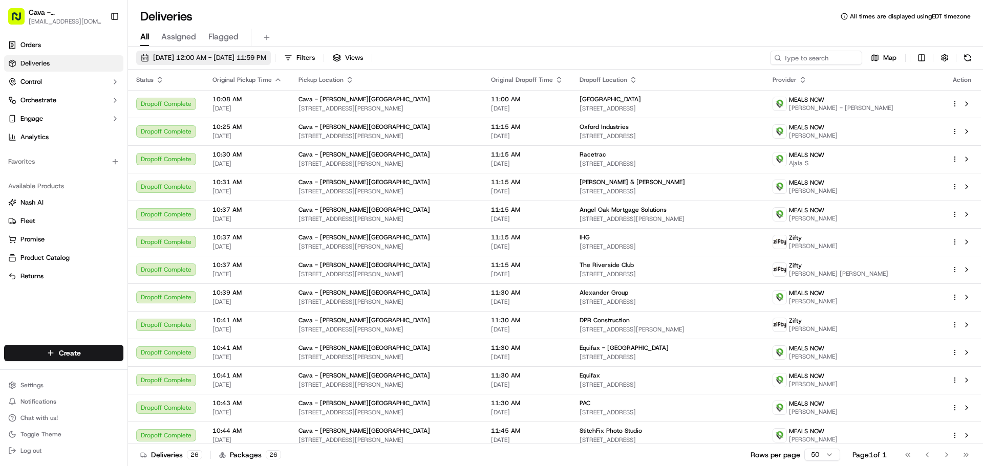
click at [218, 58] on span "[DATE] 12:00 AM - [DATE] 11:59 PM" at bounding box center [209, 57] width 113 height 9
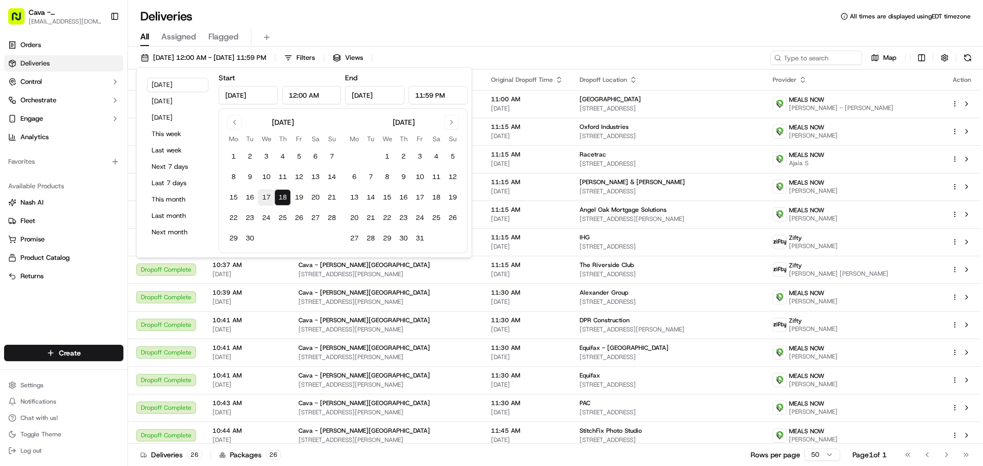
click at [263, 194] on button "17" at bounding box center [266, 197] width 16 height 16
type input "[DATE]"
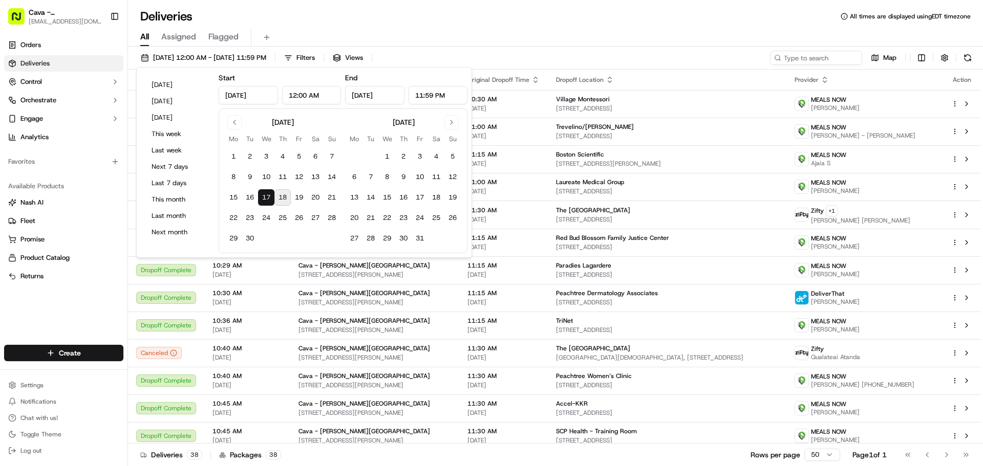
click at [344, 41] on div "All Assigned Flagged" at bounding box center [555, 38] width 855 height 18
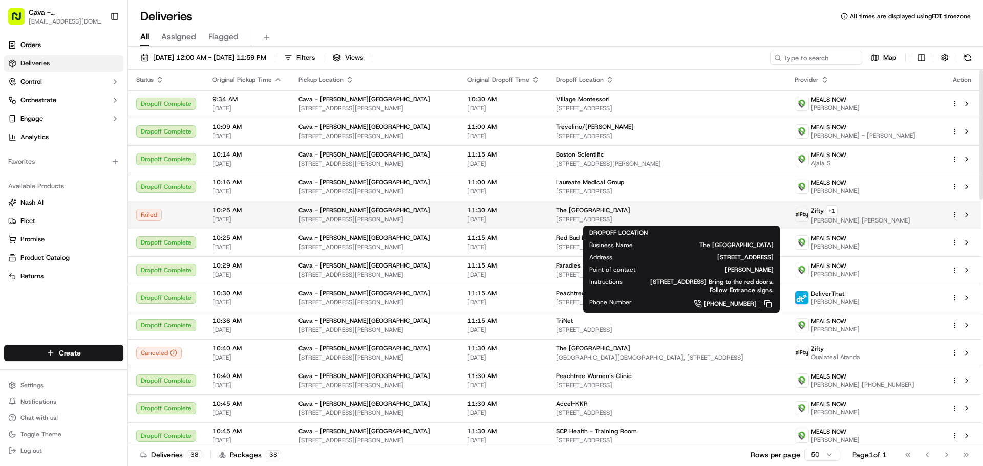
click at [607, 209] on span "The [GEOGRAPHIC_DATA]" at bounding box center [593, 210] width 74 height 8
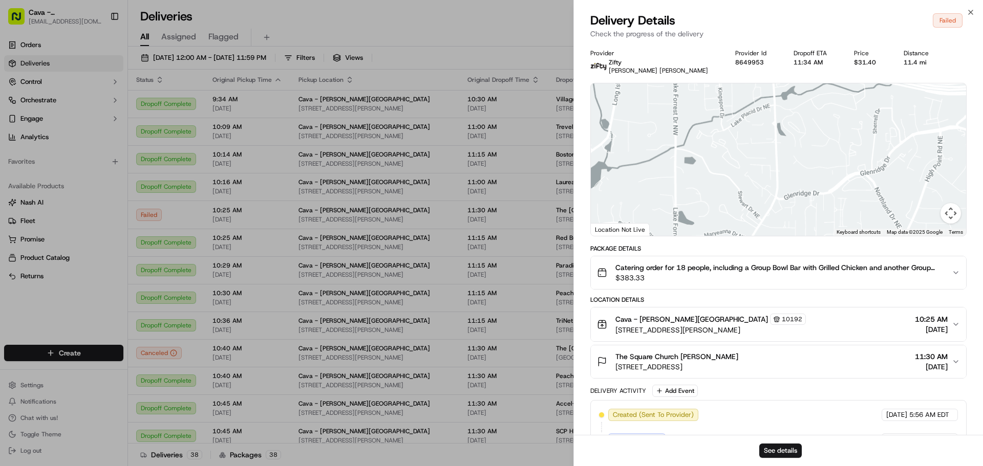
drag, startPoint x: 796, startPoint y: 114, endPoint x: 767, endPoint y: 273, distance: 161.4
click at [767, 273] on div "Provider Zifty Laulis Atencio Provider Id 8649953 Dropoff ETA 11:34 AM Price $3…" at bounding box center [778, 301] width 376 height 504
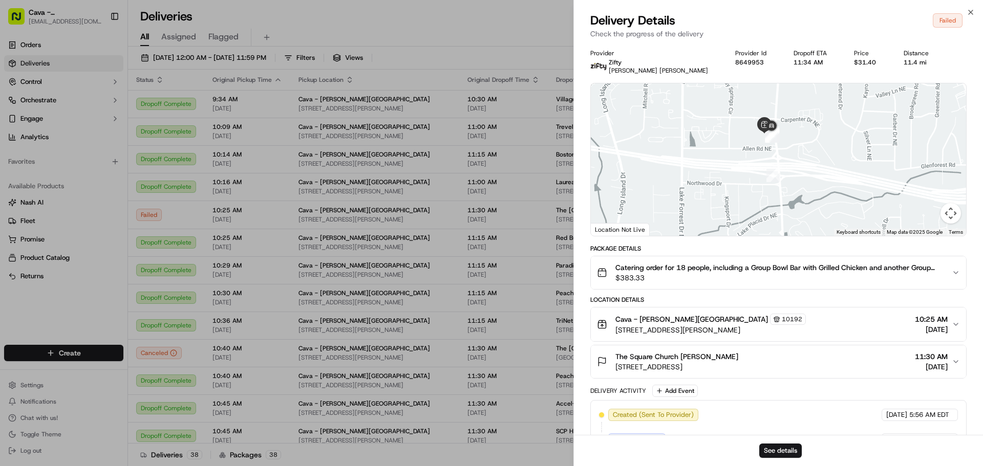
drag, startPoint x: 808, startPoint y: 140, endPoint x: 803, endPoint y: 191, distance: 51.0
click at [810, 188] on div at bounding box center [778, 159] width 375 height 153
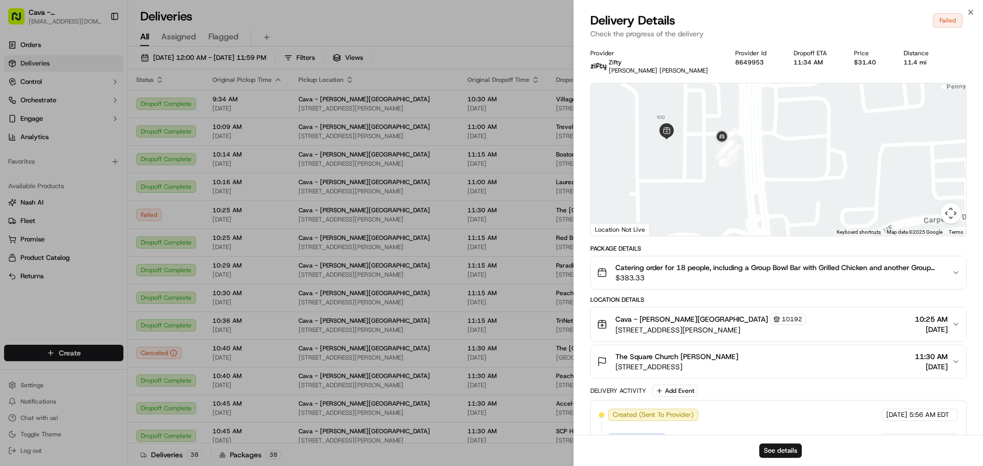
drag, startPoint x: 739, startPoint y: 136, endPoint x: 804, endPoint y: 218, distance: 104.6
click at [804, 218] on div at bounding box center [778, 159] width 375 height 153
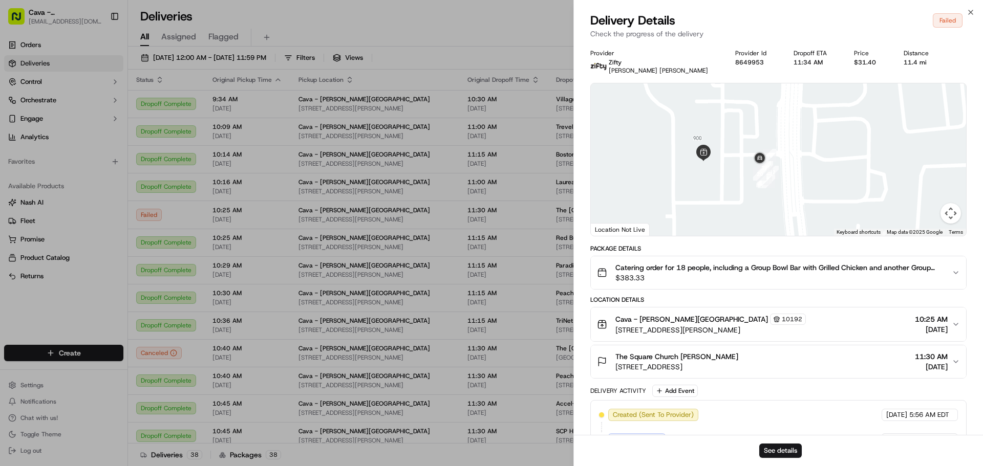
drag, startPoint x: 684, startPoint y: 186, endPoint x: 721, endPoint y: 205, distance: 41.0
click at [726, 208] on div at bounding box center [778, 159] width 375 height 153
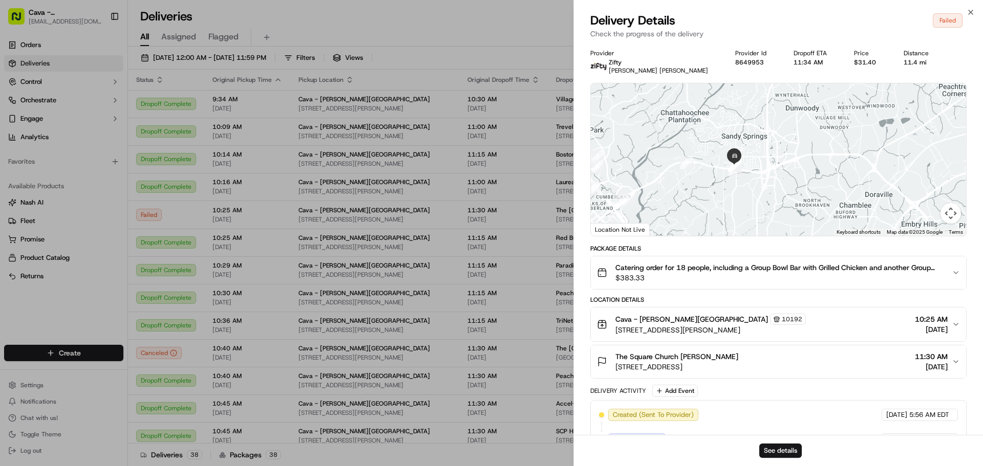
drag, startPoint x: 786, startPoint y: 181, endPoint x: 814, endPoint y: 157, distance: 36.6
click at [827, 200] on div at bounding box center [778, 159] width 375 height 153
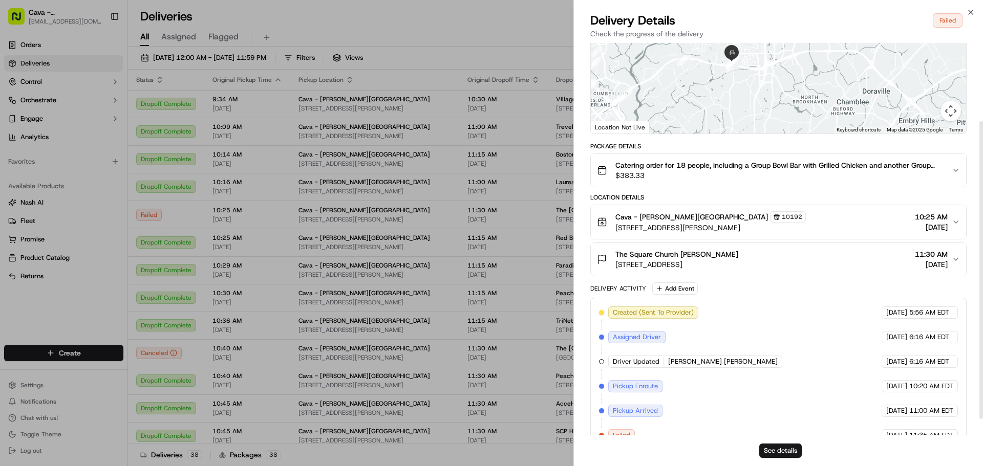
scroll to position [124, 0]
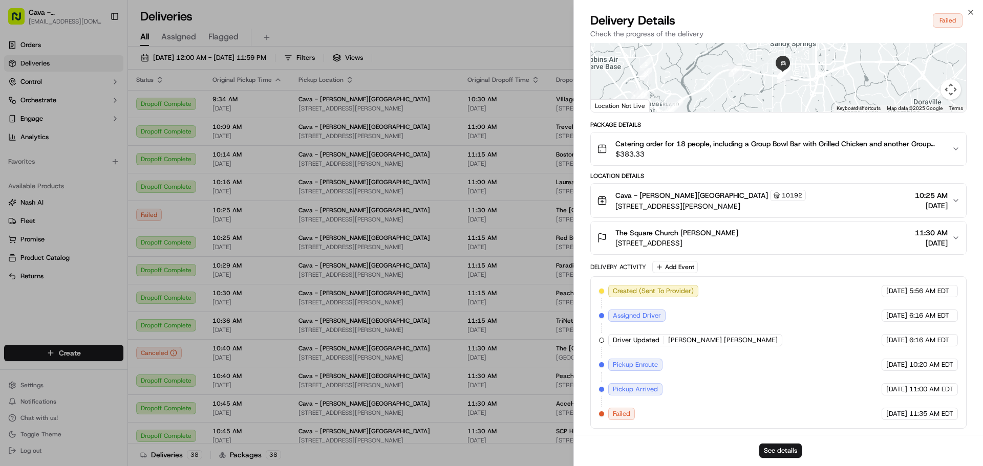
drag, startPoint x: 755, startPoint y: 93, endPoint x: 806, endPoint y: 122, distance: 58.9
click at [806, 122] on div "Provider Zifty Laulis Atencio Provider Id 8649953 Dropoff ETA 11:34 AM Price $3…" at bounding box center [778, 177] width 376 height 504
drag, startPoint x: 850, startPoint y: 82, endPoint x: 811, endPoint y: 73, distance: 40.1
click at [811, 73] on div at bounding box center [778, 36] width 375 height 153
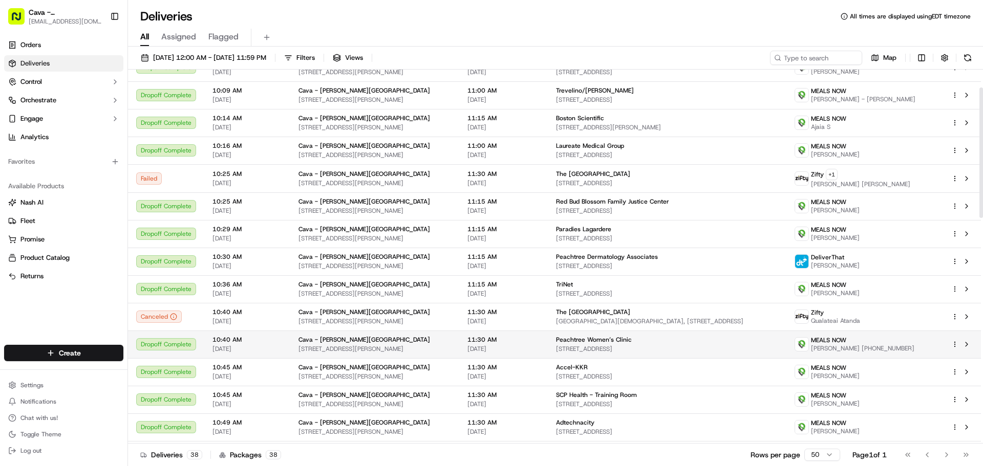
scroll to position [51, 0]
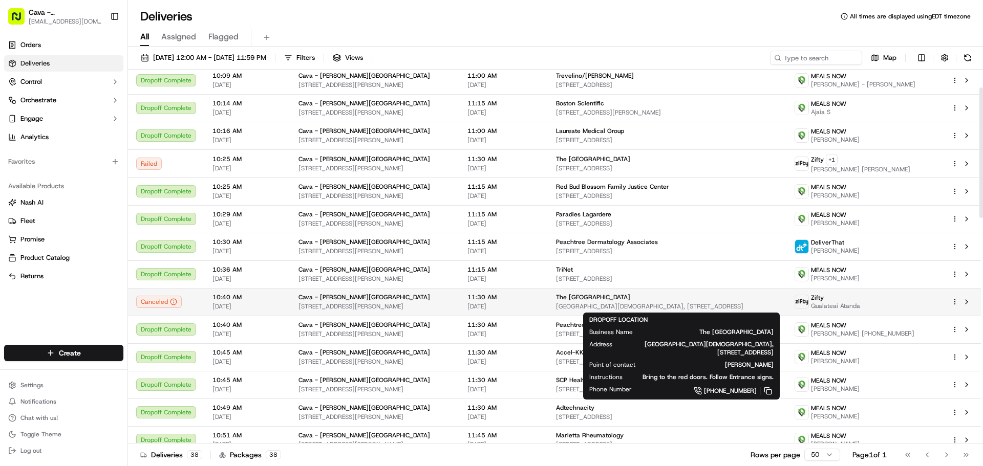
click at [603, 297] on span "The [GEOGRAPHIC_DATA]" at bounding box center [593, 297] width 74 height 8
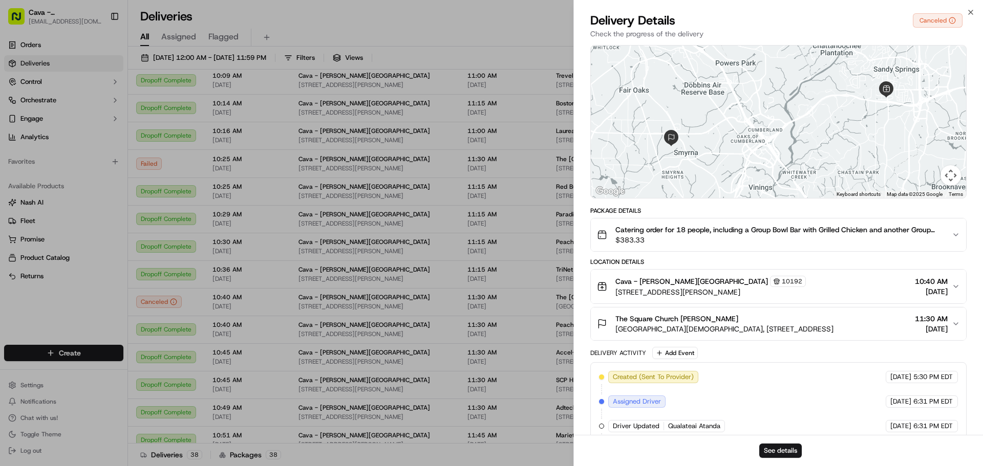
scroll to position [75, 0]
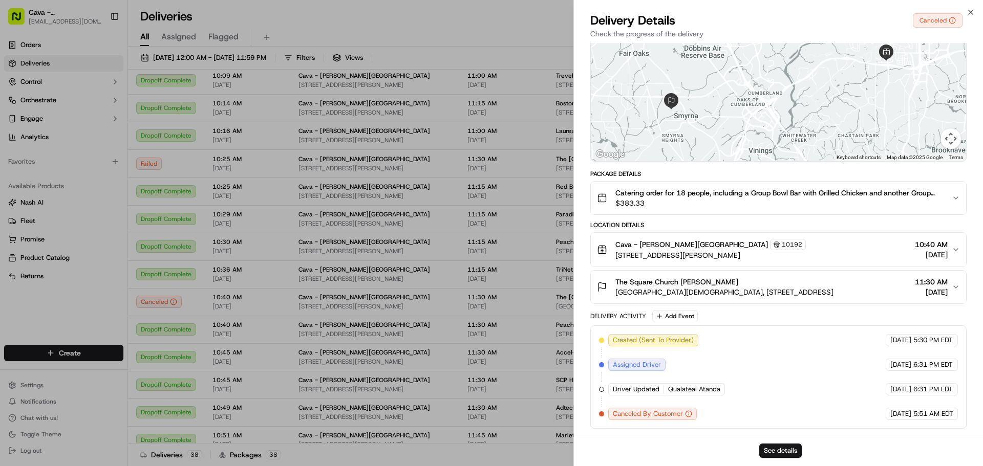
click at [710, 200] on span "$383.33" at bounding box center [779, 203] width 328 height 10
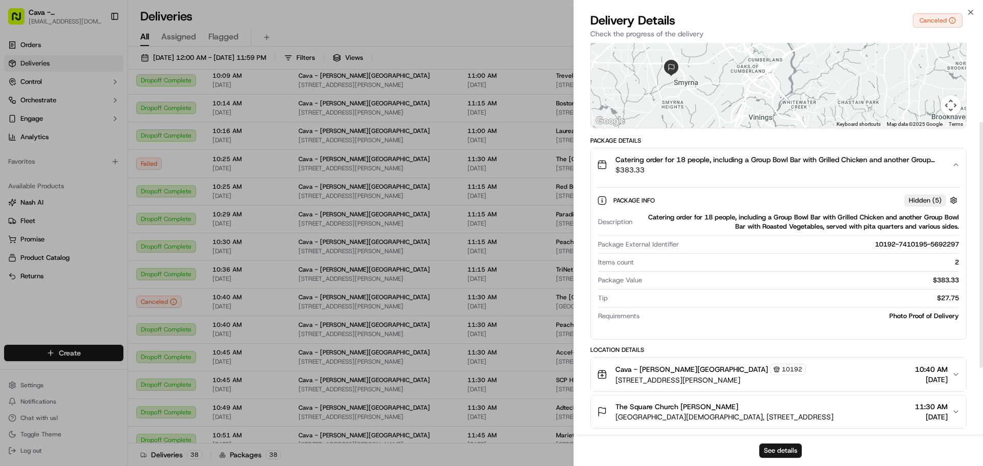
scroll to position [126, 0]
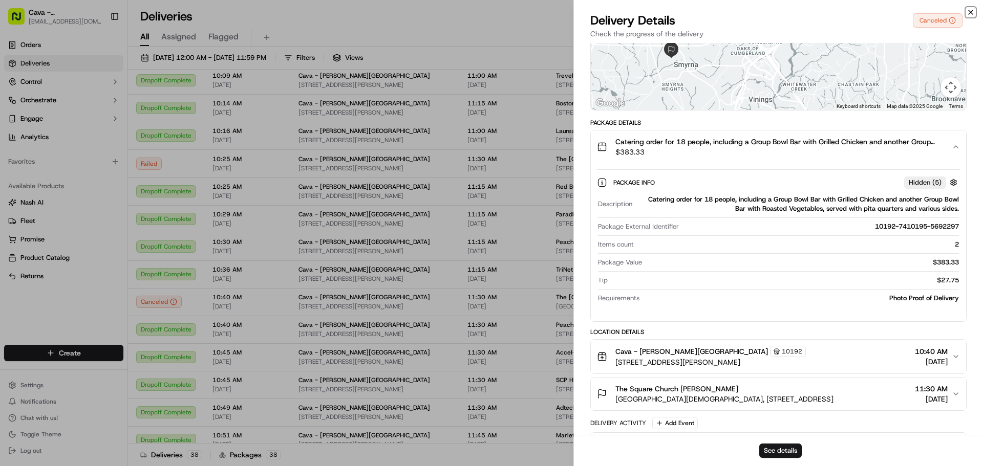
click at [971, 9] on icon "button" at bounding box center [971, 12] width 8 height 8
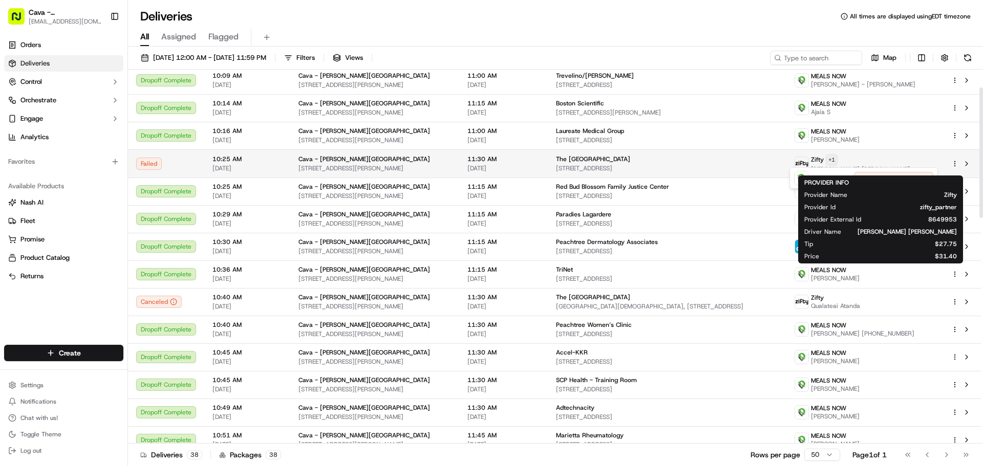
click at [864, 159] on html "Cava - Sandy Springs sandysprings@cava.com Toggle Sidebar Orders Deliveries Con…" at bounding box center [491, 233] width 983 height 466
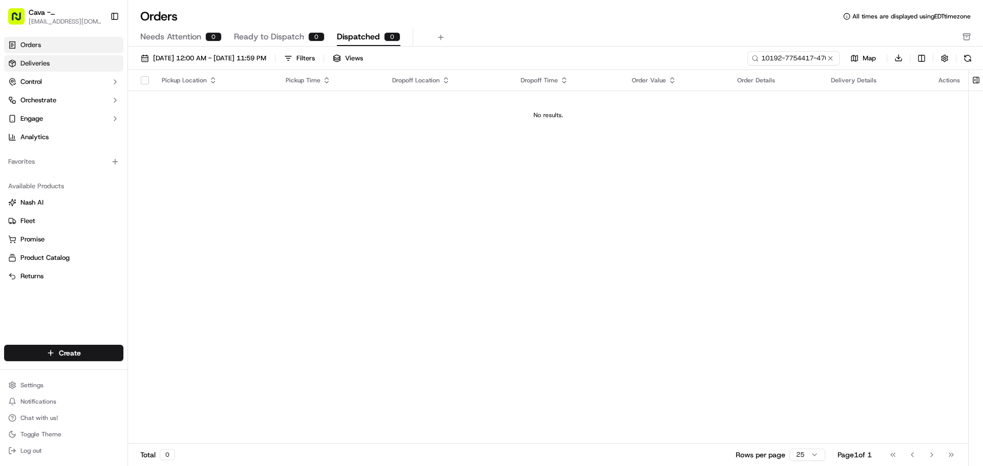
click at [51, 64] on link "Deliveries" at bounding box center [63, 63] width 119 height 16
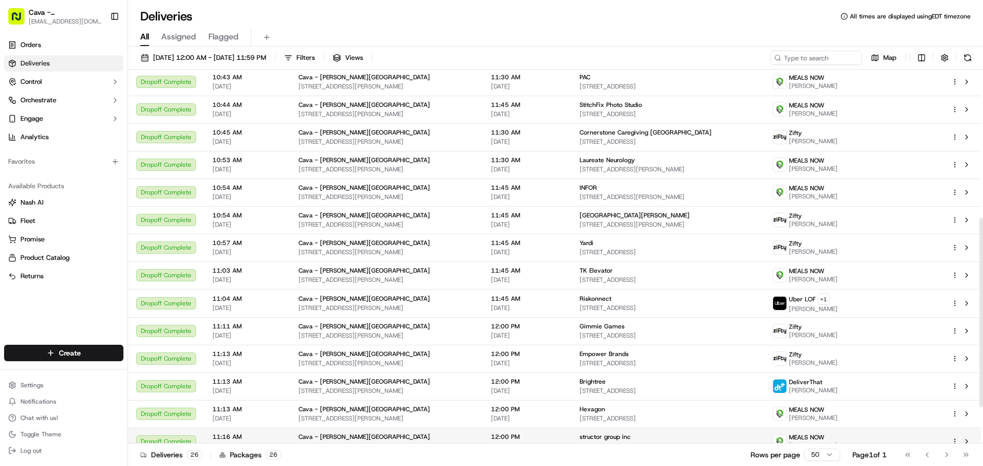
scroll to position [366, 0]
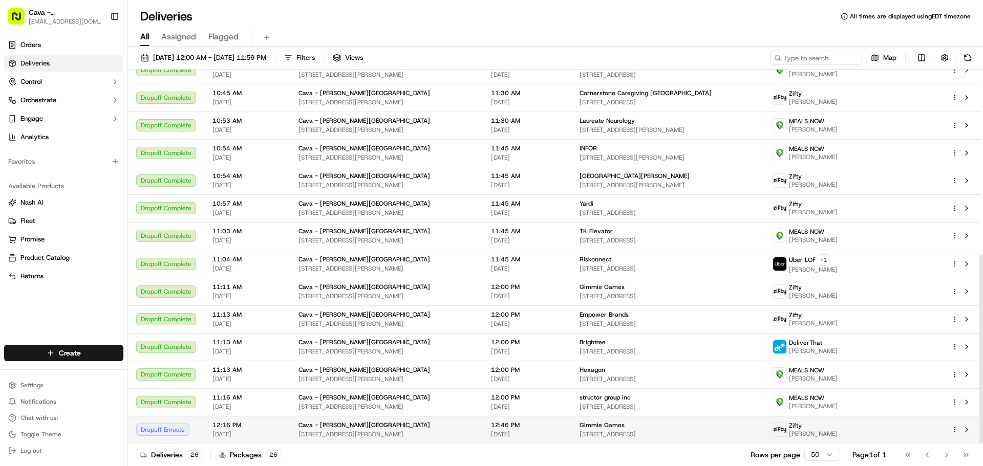
click at [176, 422] on td "Dropoff Enroute" at bounding box center [166, 430] width 76 height 28
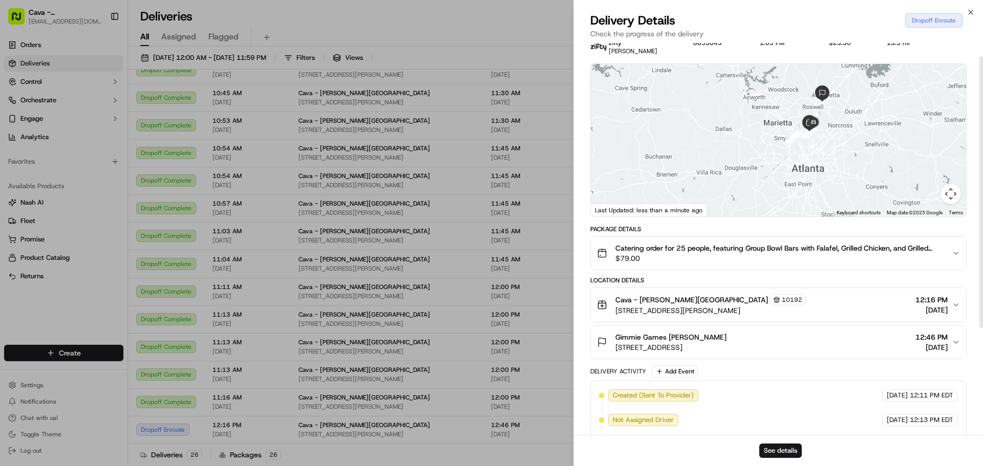
scroll to position [0, 0]
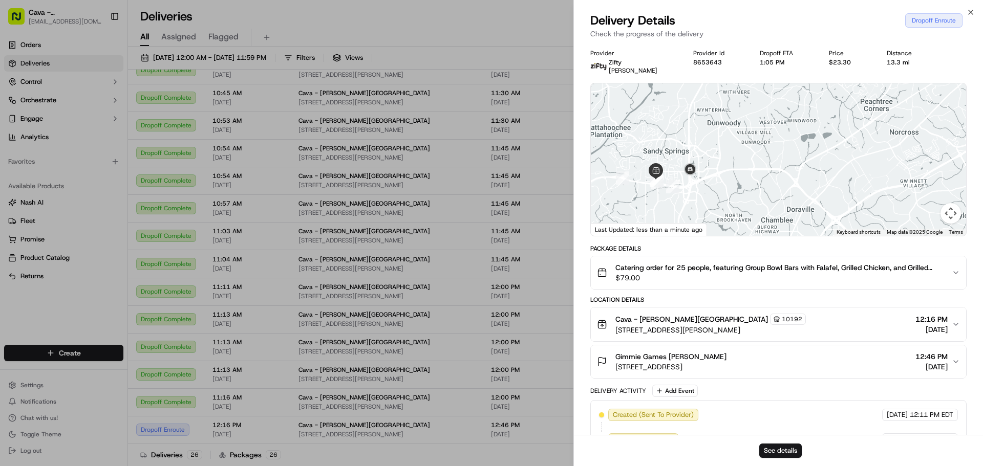
drag, startPoint x: 831, startPoint y: 139, endPoint x: 808, endPoint y: 158, distance: 29.8
click at [808, 158] on div at bounding box center [778, 159] width 375 height 153
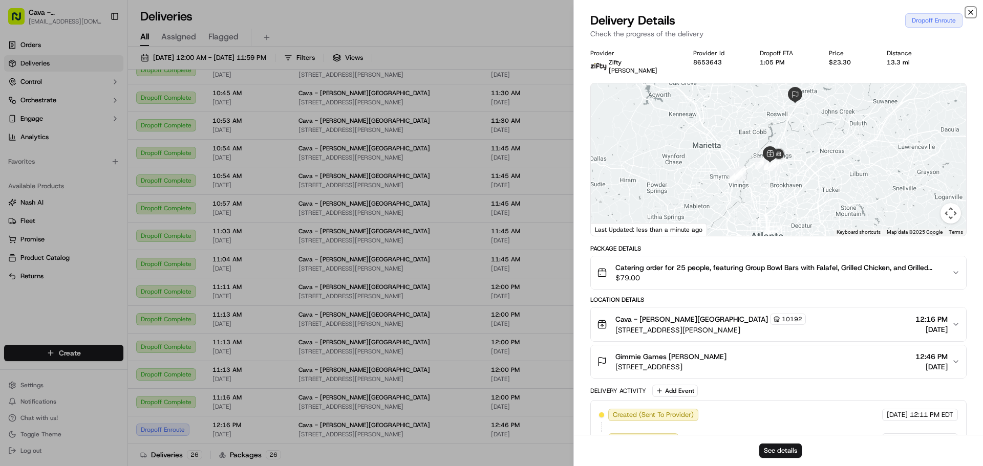
click at [971, 12] on icon "button" at bounding box center [971, 12] width 4 height 4
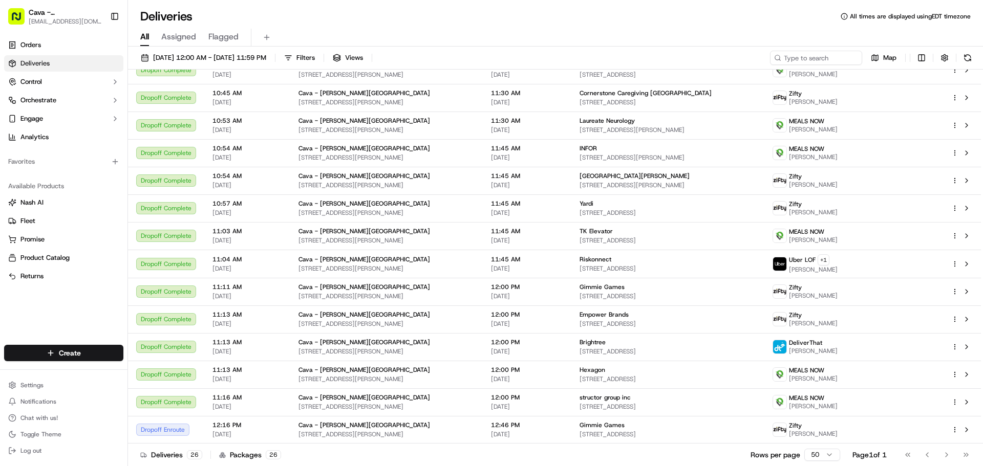
click at [198, 50] on div "[DATE] 12:00 AM - [DATE] 11:59 PM Filters Views Map Status Original Pickup Time…" at bounding box center [555, 258] width 855 height 422
click at [220, 55] on span "[DATE] 12:00 AM - [DATE] 11:59 PM" at bounding box center [209, 57] width 113 height 9
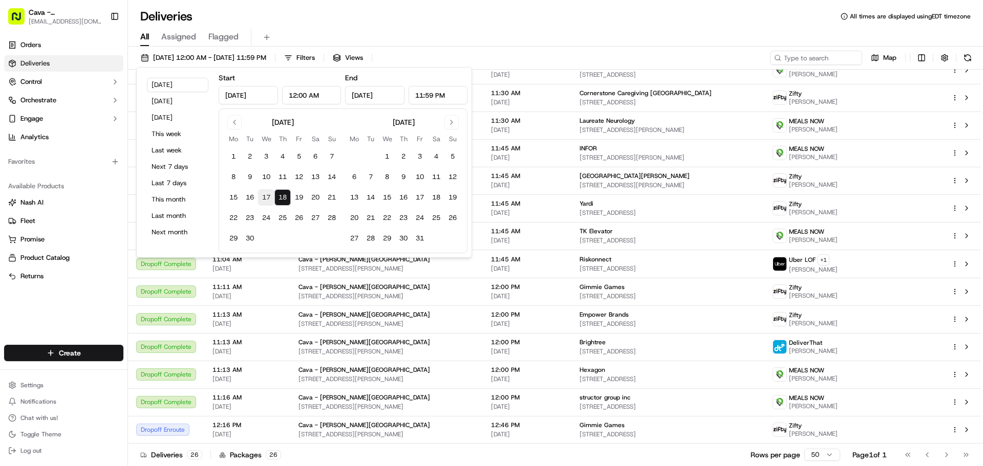
click at [264, 199] on button "17" at bounding box center [266, 197] width 16 height 16
type input "[DATE]"
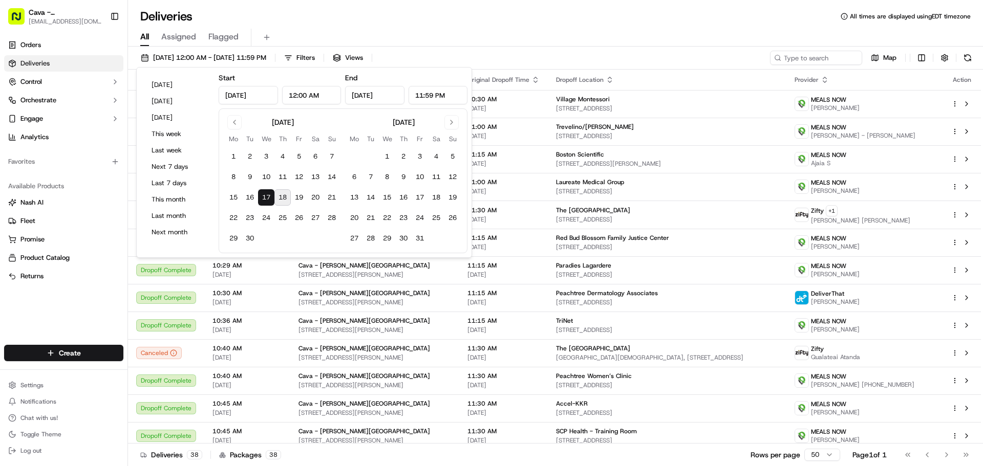
click at [646, 44] on div "All Assigned Flagged" at bounding box center [555, 38] width 855 height 18
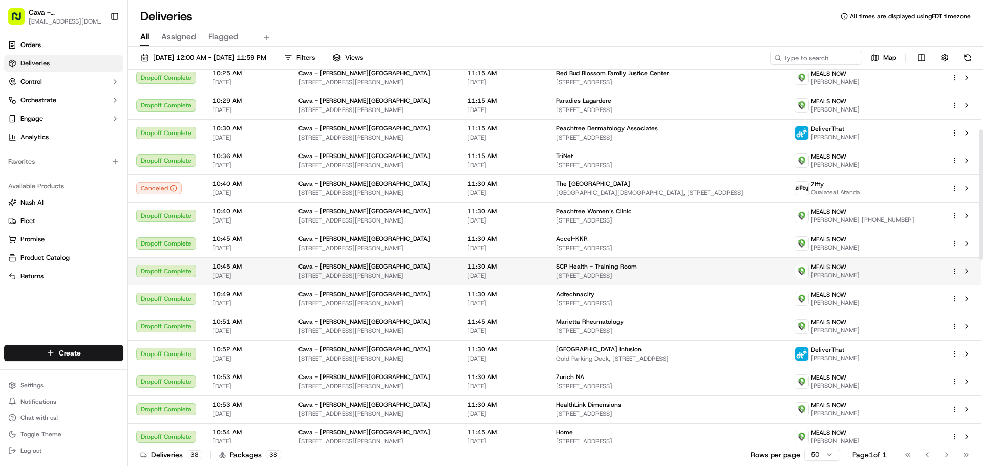
scroll to position [134, 0]
